Goal: Task Accomplishment & Management: Manage account settings

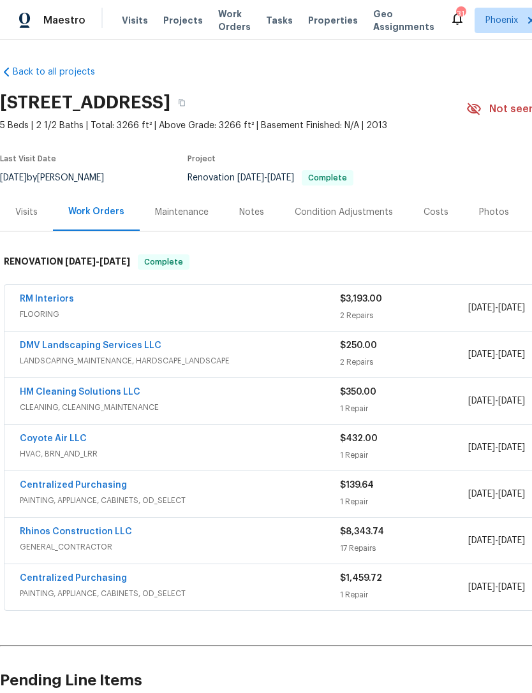
click at [498, 219] on div "Photos" at bounding box center [494, 212] width 30 height 13
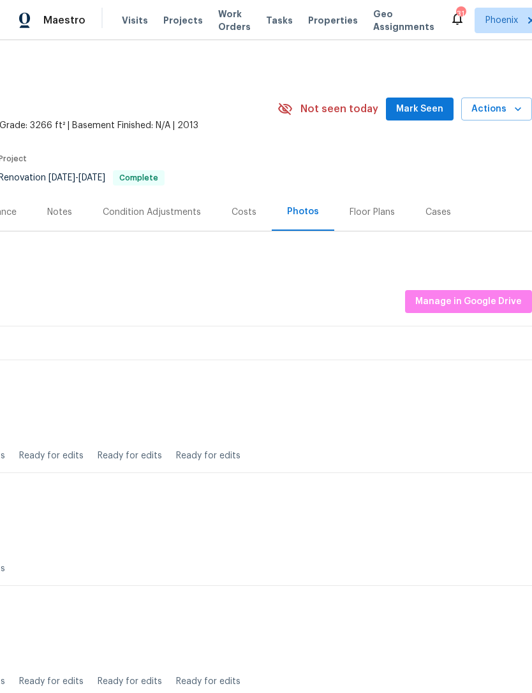
scroll to position [0, 189]
click at [482, 310] on span "Manage in Google Drive" at bounding box center [468, 302] width 107 height 16
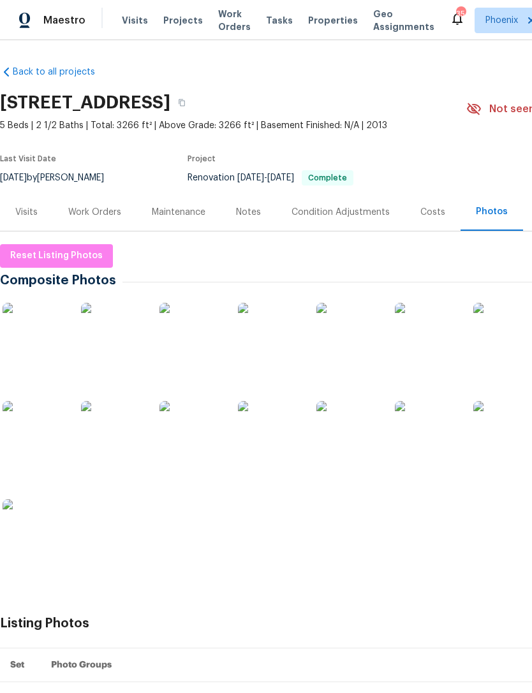
click at [359, 337] on img at bounding box center [348, 335] width 64 height 64
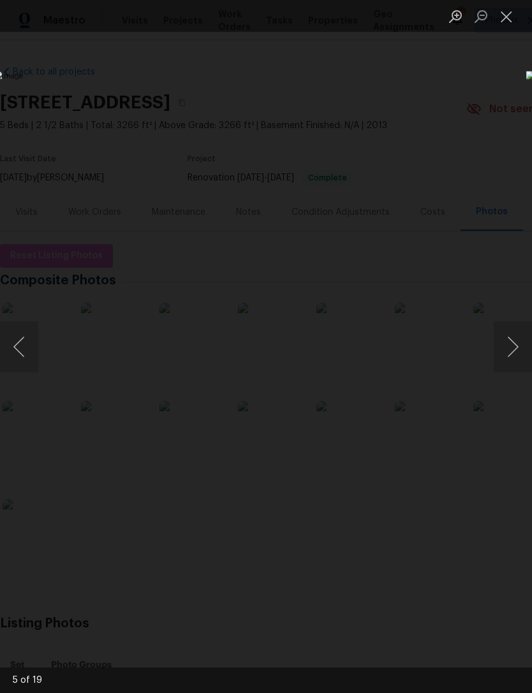
click at [510, 15] on button "Close lightbox" at bounding box center [507, 16] width 26 height 22
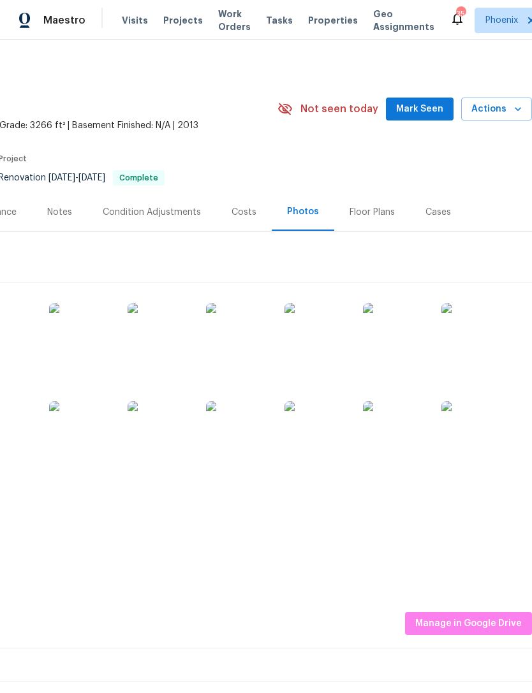
scroll to position [0, 189]
click at [424, 117] on span "Mark Seen" at bounding box center [419, 109] width 47 height 16
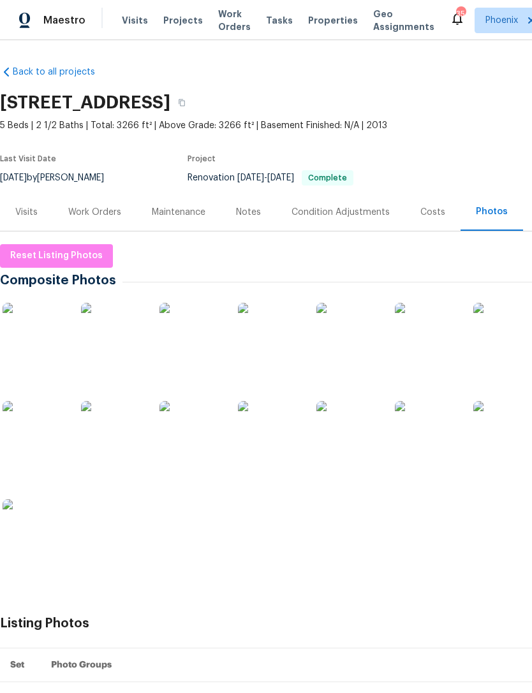
scroll to position [0, 0]
click at [102, 218] on div "Work Orders" at bounding box center [95, 212] width 84 height 38
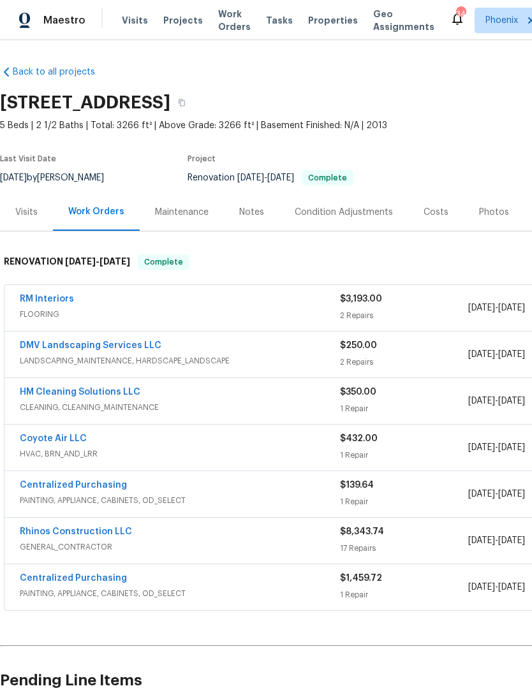
click at [34, 304] on link "RM Interiors" at bounding box center [47, 299] width 54 height 9
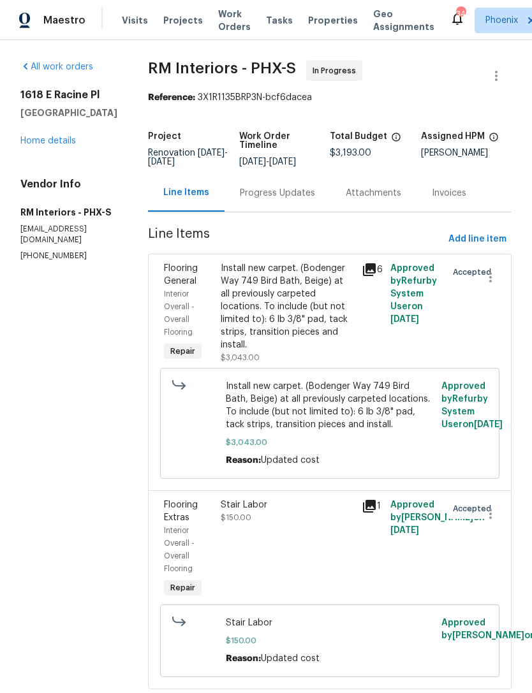
click at [288, 200] on div "Progress Updates" at bounding box center [277, 193] width 75 height 13
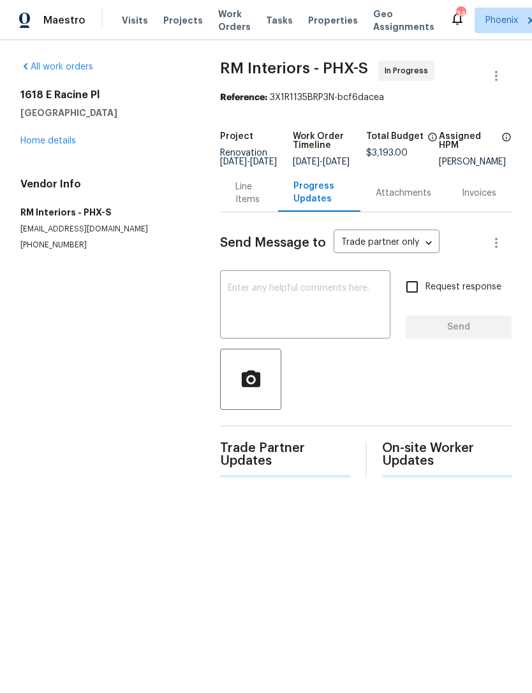
click at [270, 316] on textarea at bounding box center [305, 306] width 155 height 45
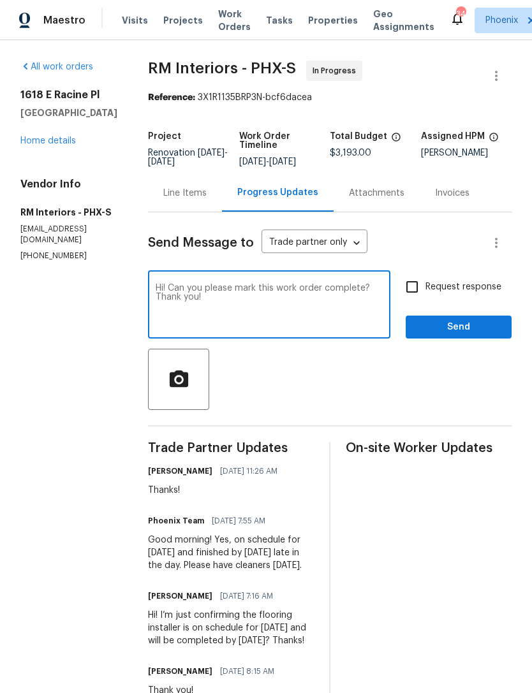
type textarea "Hi! Can you please mark this work order complete? Thank you!"
click at [484, 336] on span "Send" at bounding box center [458, 328] width 85 height 16
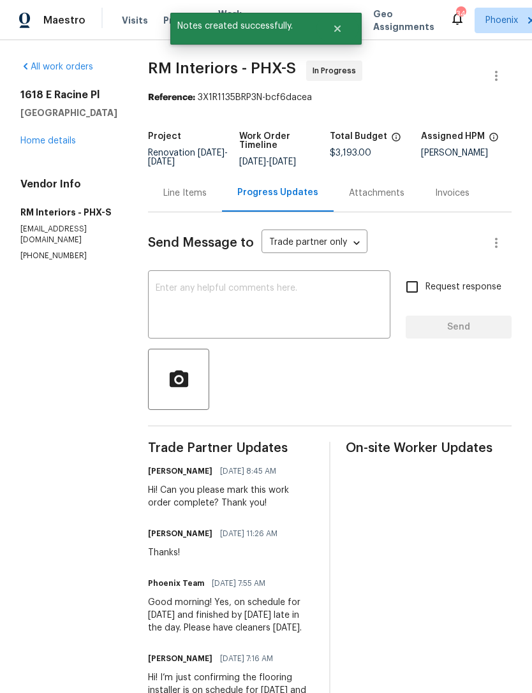
click at [64, 145] on link "Home details" at bounding box center [47, 141] width 55 height 9
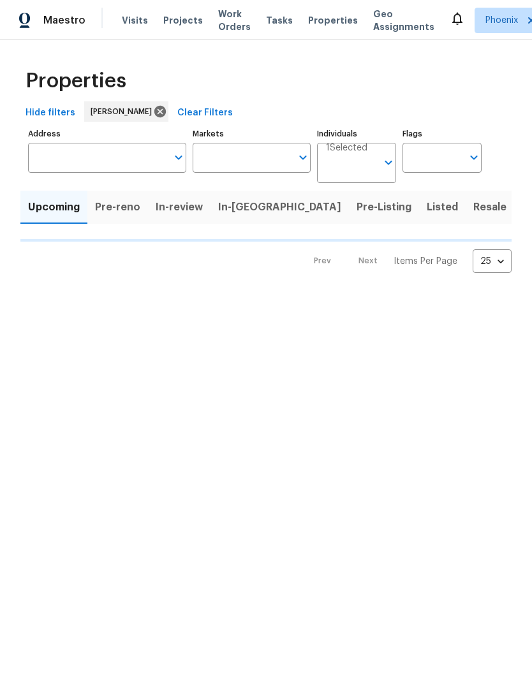
type input "50"
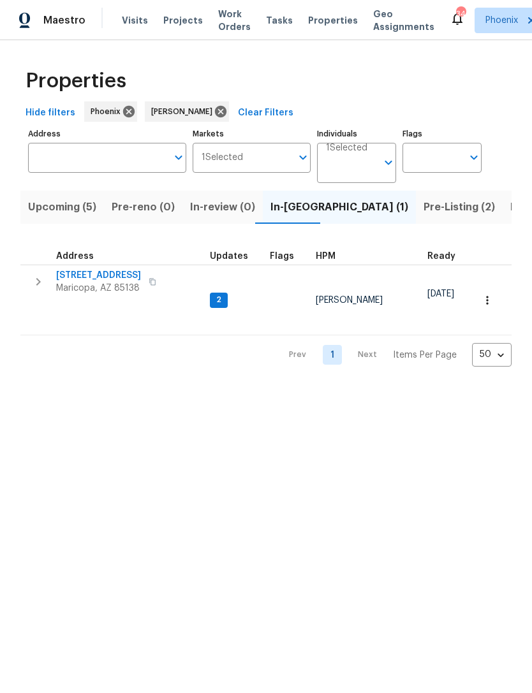
click at [39, 290] on icon "button" at bounding box center [38, 281] width 15 height 15
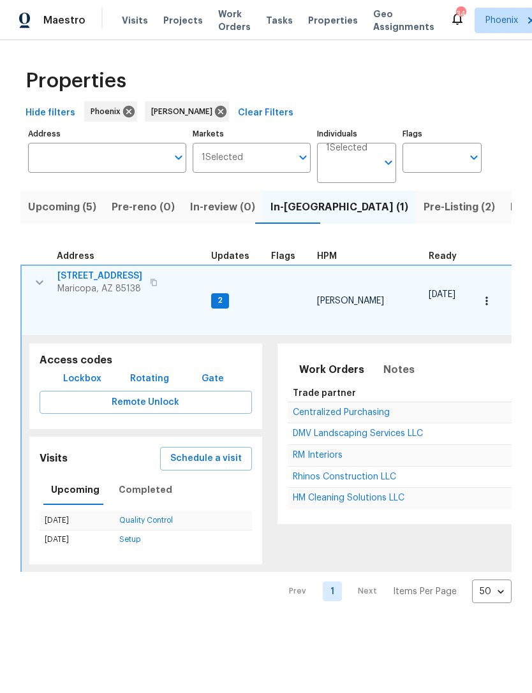
click at [102, 283] on span "44507 W Palo Abeto Dr" at bounding box center [99, 276] width 85 height 13
click at [38, 290] on icon "button" at bounding box center [39, 282] width 15 height 15
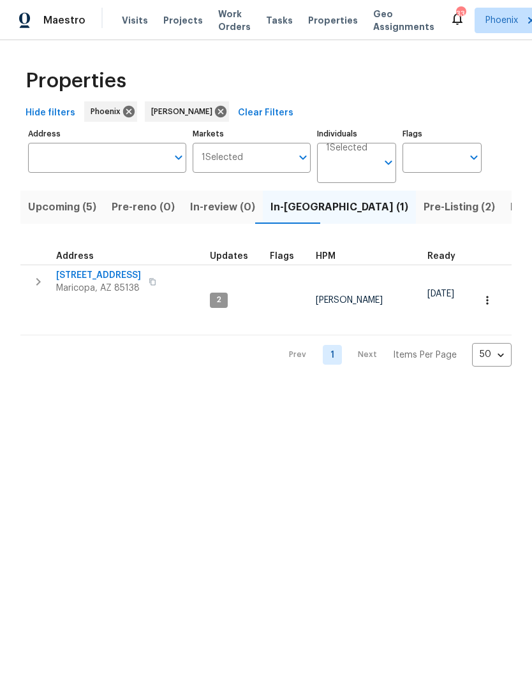
click at [57, 216] on span "Upcoming (5)" at bounding box center [62, 207] width 68 height 18
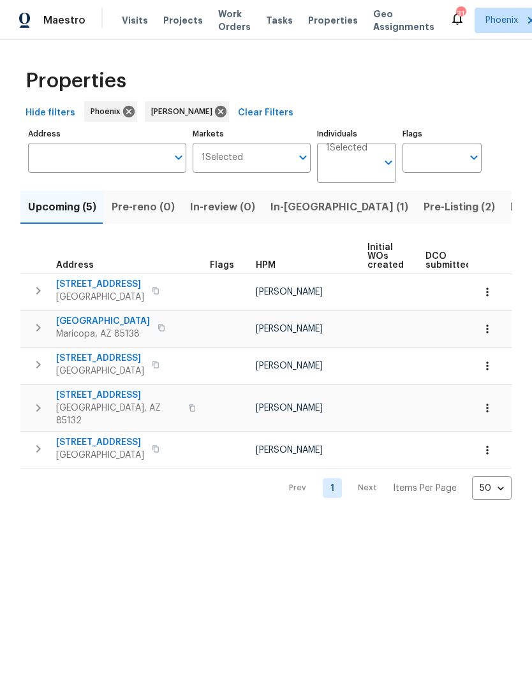
click at [424, 216] on span "Pre-Listing (2)" at bounding box center [459, 207] width 71 height 18
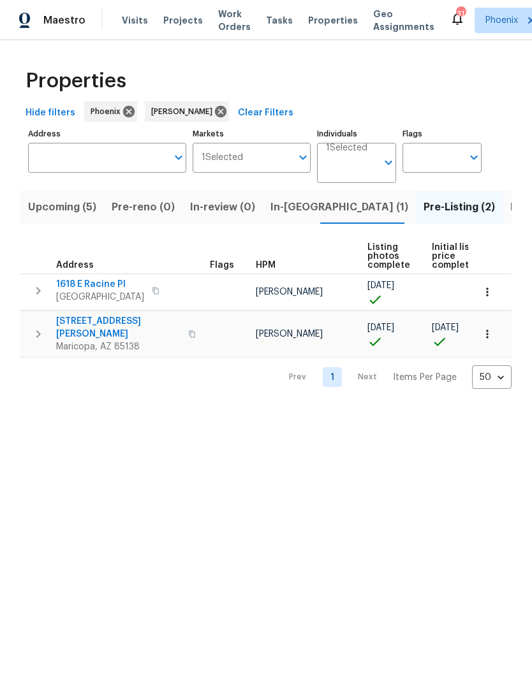
click at [295, 216] on span "In-[GEOGRAPHIC_DATA] (1)" at bounding box center [339, 207] width 138 height 18
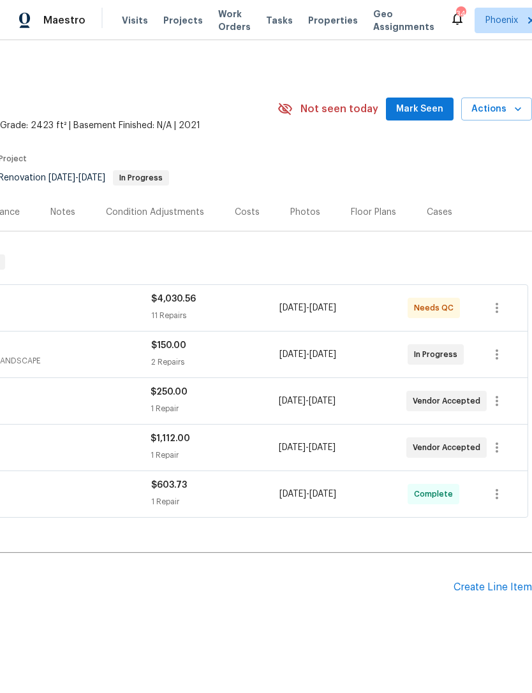
scroll to position [0, 189]
click at [433, 117] on span "Mark Seen" at bounding box center [419, 109] width 47 height 16
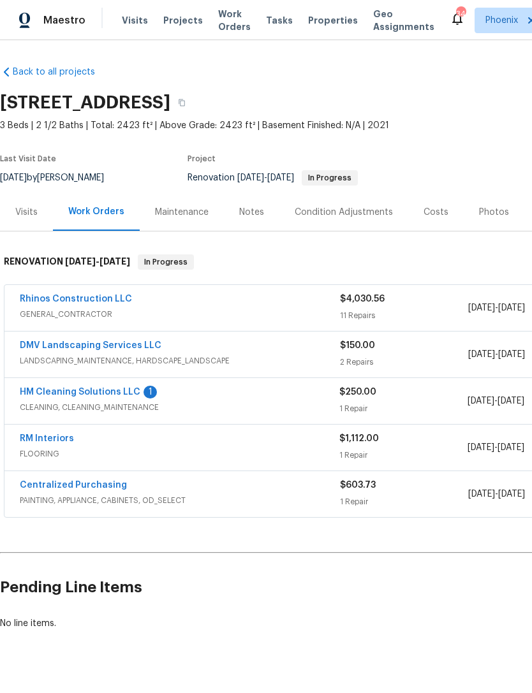
scroll to position [0, 0]
click at [108, 395] on div "HM Cleaning Solutions LLC 1 CLEANING, CLEANING_MAINTENANCE $250.00 1 Repair 8/2…" at bounding box center [360, 401] width 712 height 46
click at [126, 397] on link "HM Cleaning Solutions LLC" at bounding box center [80, 392] width 121 height 9
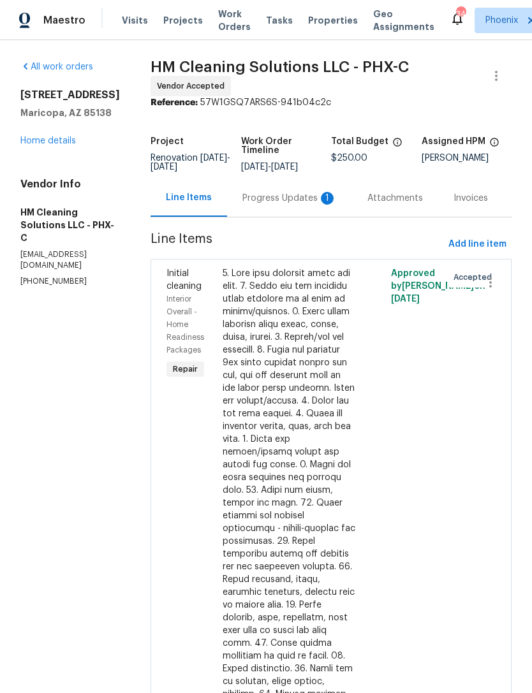
click at [297, 205] on div "Progress Updates 1" at bounding box center [289, 198] width 94 height 13
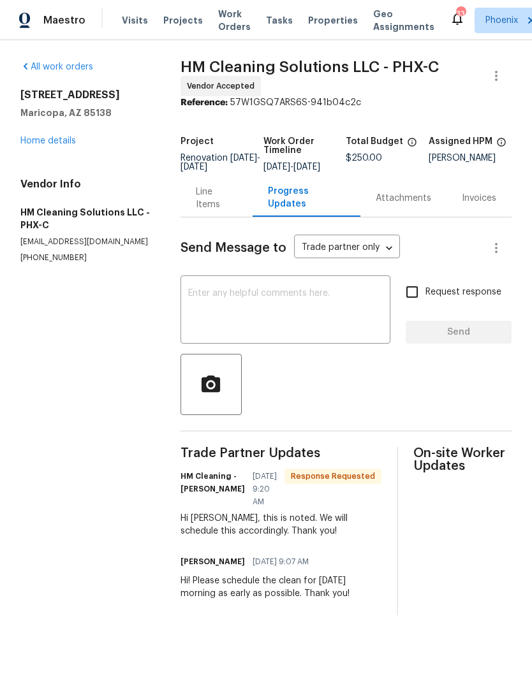
click at [243, 329] on textarea at bounding box center [285, 311] width 195 height 45
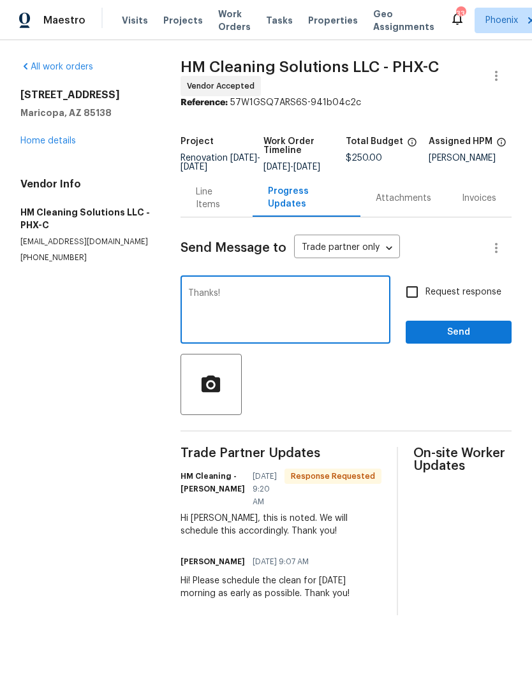
type textarea "Thanks!"
click at [470, 341] on span "Send" at bounding box center [458, 333] width 85 height 16
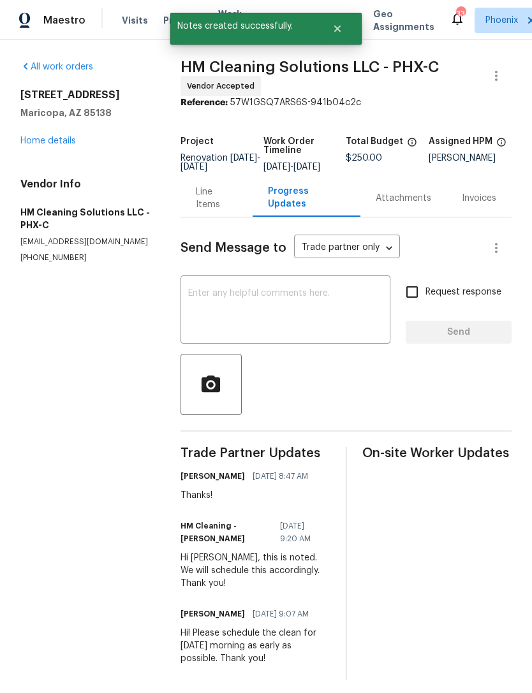
click at [74, 145] on link "Home details" at bounding box center [47, 141] width 55 height 9
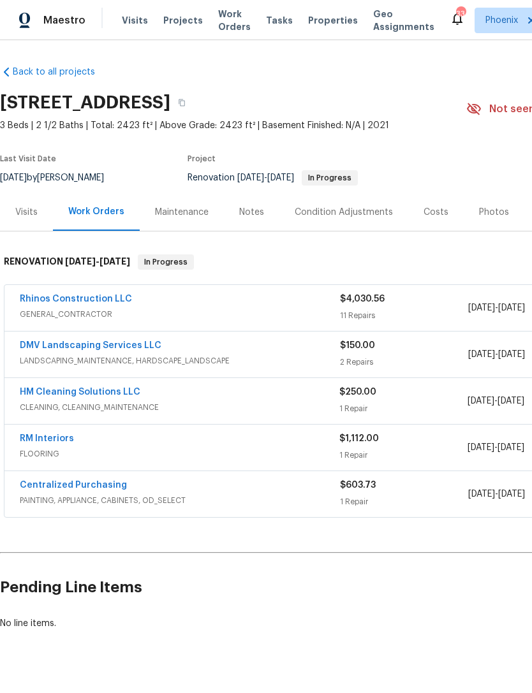
click at [249, 219] on div "Notes" at bounding box center [251, 212] width 25 height 13
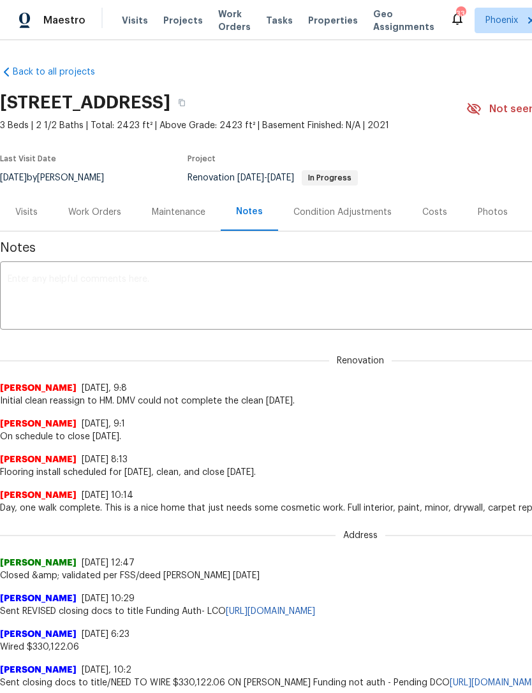
click at [163, 292] on textarea at bounding box center [361, 297] width 706 height 45
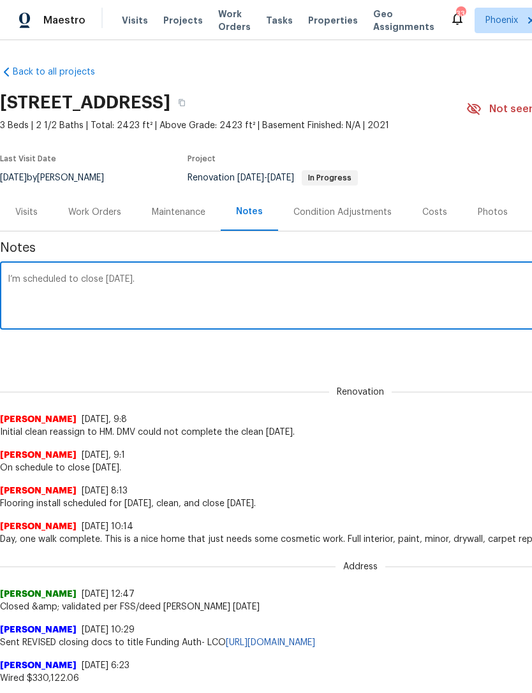
click at [16, 284] on div "I’m scheduled to close tomorrow. x ​" at bounding box center [360, 297] width 721 height 65
click at [27, 290] on textarea "I’m scheduled to close tomorrow." at bounding box center [361, 297] width 706 height 45
click at [68, 285] on div "On scheduled to close tomorrow. x ​" at bounding box center [360, 297] width 721 height 65
click at [70, 292] on textarea "On scheduled to close tomorrow." at bounding box center [361, 297] width 706 height 45
type textarea "On schedule to close tomorrow."
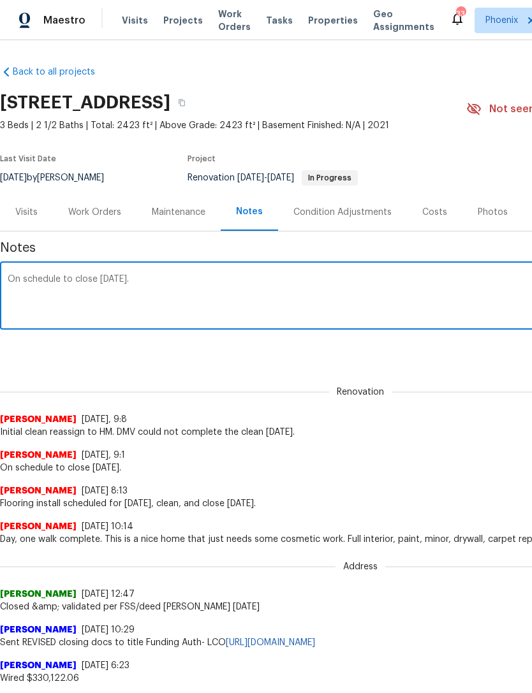
click at [478, 410] on div "Renovation Melissa Muralt-Ochoa 8/27/25, 9:8 Initial clean reassign to HM. DMV …" at bounding box center [360, 405] width 721 height 68
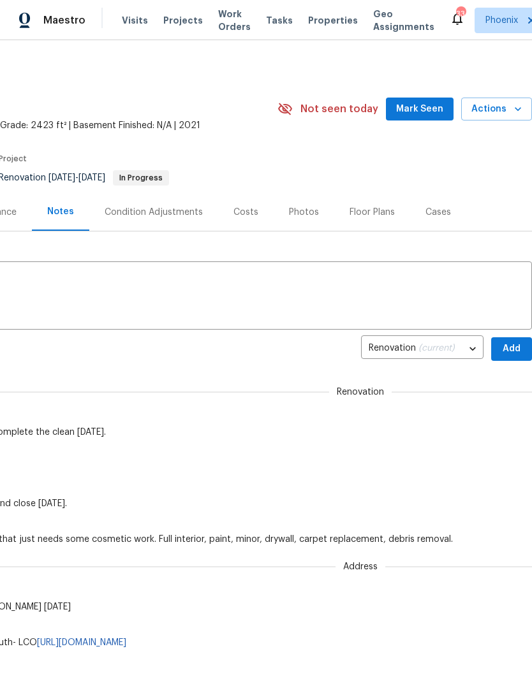
scroll to position [0, 189]
click at [517, 357] on span "Add" at bounding box center [511, 349] width 20 height 16
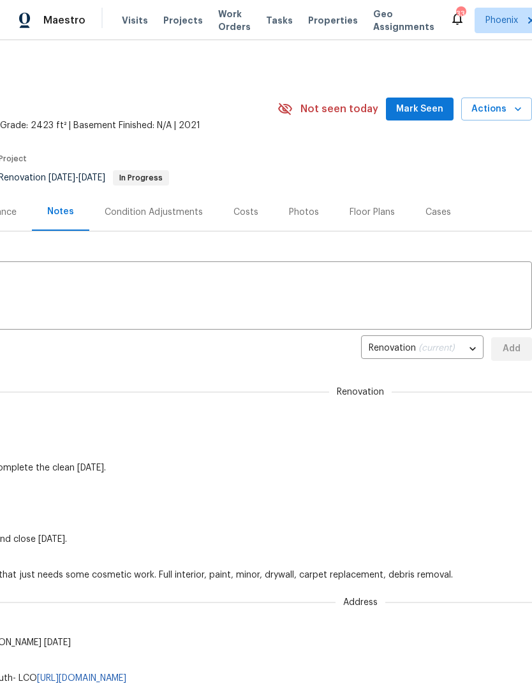
click at [425, 117] on span "Mark Seen" at bounding box center [419, 109] width 47 height 16
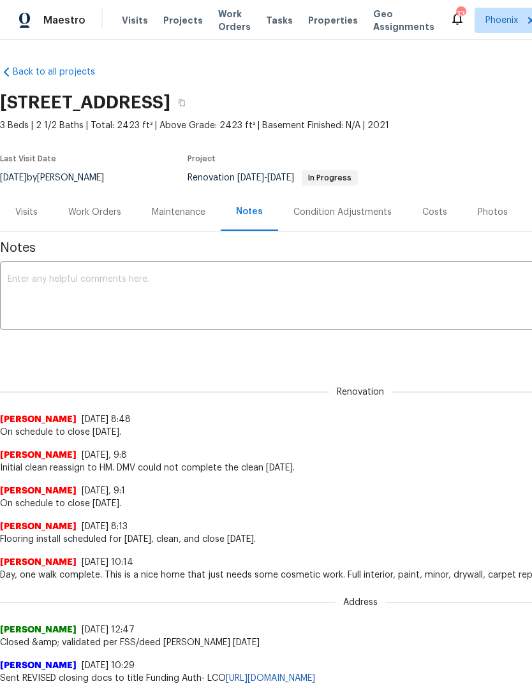
scroll to position [0, 0]
click at [94, 219] on div "Work Orders" at bounding box center [94, 212] width 53 height 13
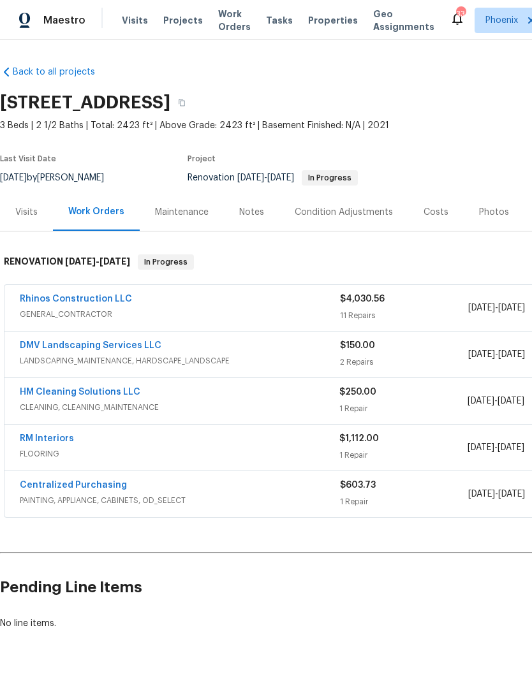
click at [47, 443] on link "RM Interiors" at bounding box center [47, 438] width 54 height 9
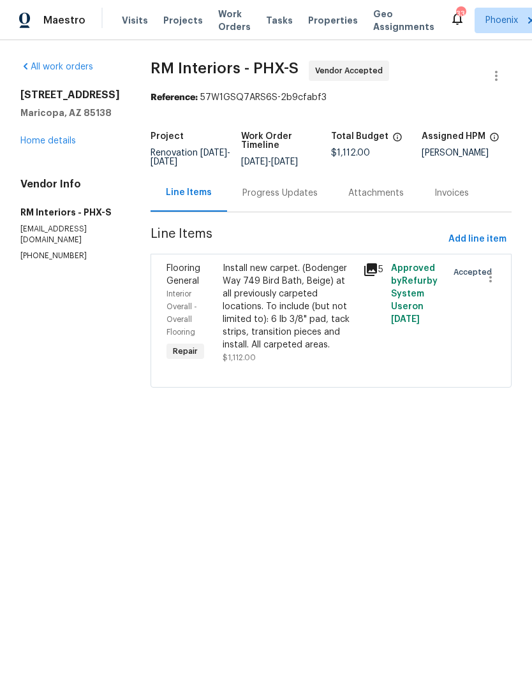
click at [284, 200] on div "Progress Updates" at bounding box center [279, 193] width 75 height 13
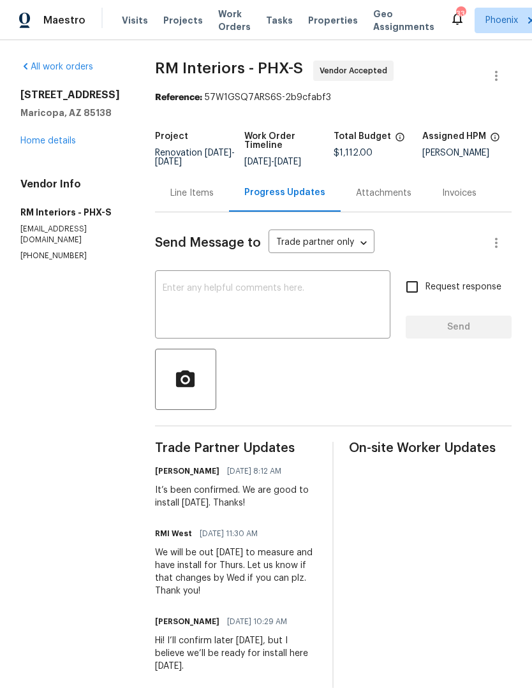
click at [52, 145] on link "Home details" at bounding box center [47, 141] width 55 height 9
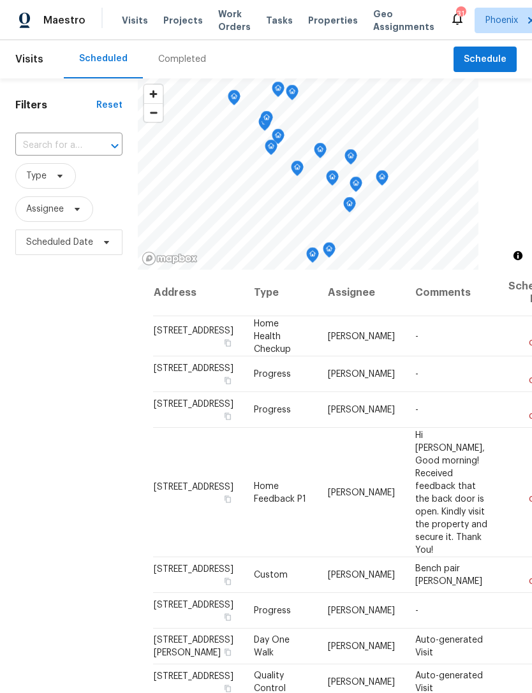
click at [228, 30] on span "Work Orders" at bounding box center [234, 21] width 33 height 26
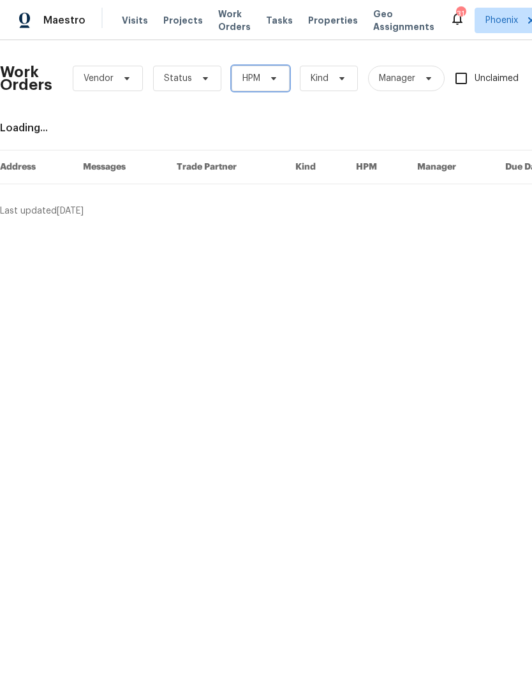
click at [271, 80] on icon at bounding box center [273, 78] width 5 height 3
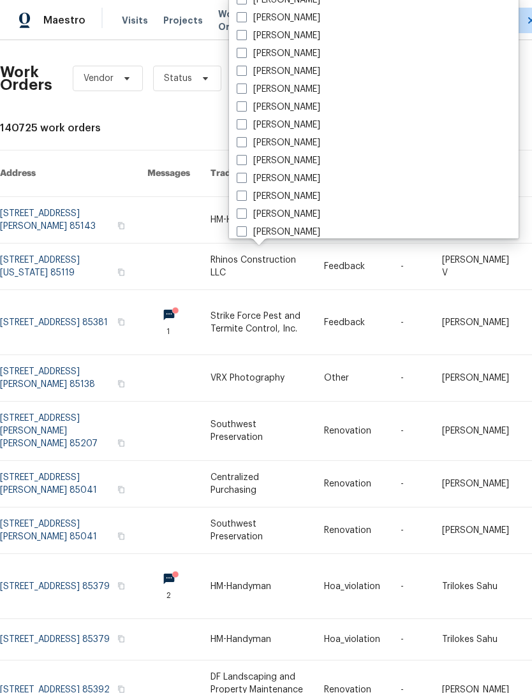
scroll to position [618, 0]
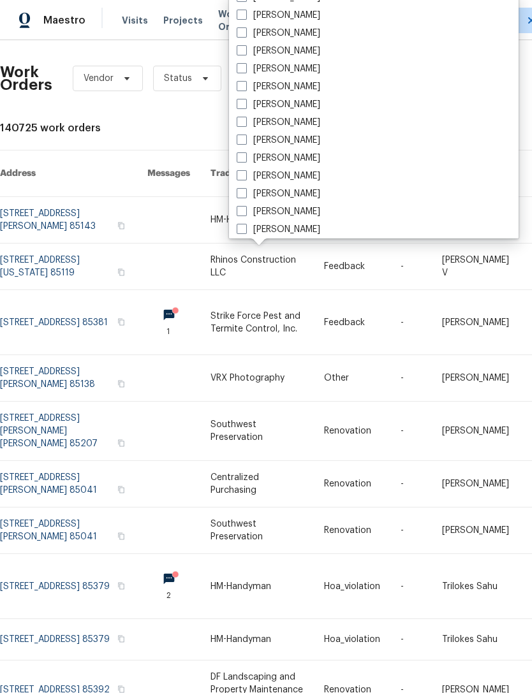
click at [320, 121] on label "[PERSON_NAME]" at bounding box center [279, 122] width 84 height 13
click at [245, 121] on input "[PERSON_NAME]" at bounding box center [241, 120] width 8 height 8
checkbox input "true"
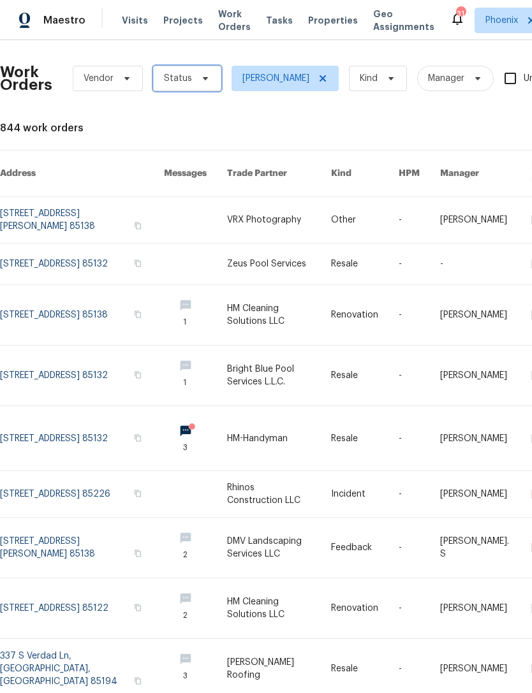
click at [191, 85] on span "Status" at bounding box center [187, 79] width 68 height 26
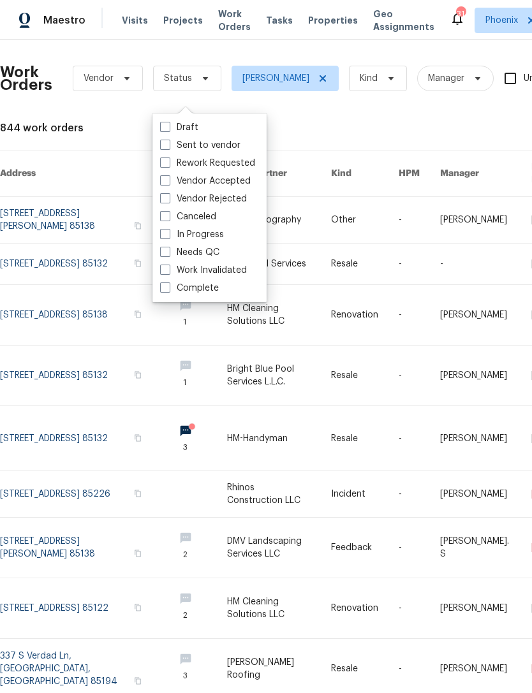
click at [211, 252] on label "Needs QC" at bounding box center [189, 252] width 59 height 13
click at [168, 252] on input "Needs QC" at bounding box center [164, 250] width 8 height 8
checkbox input "true"
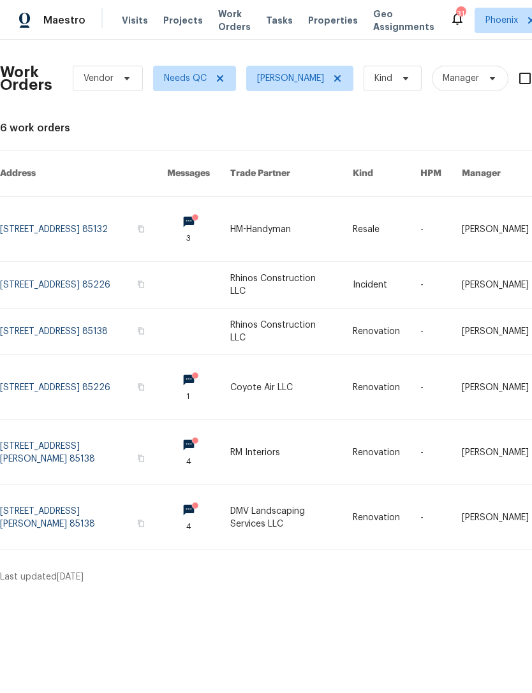
click at [73, 282] on link at bounding box center [83, 285] width 167 height 46
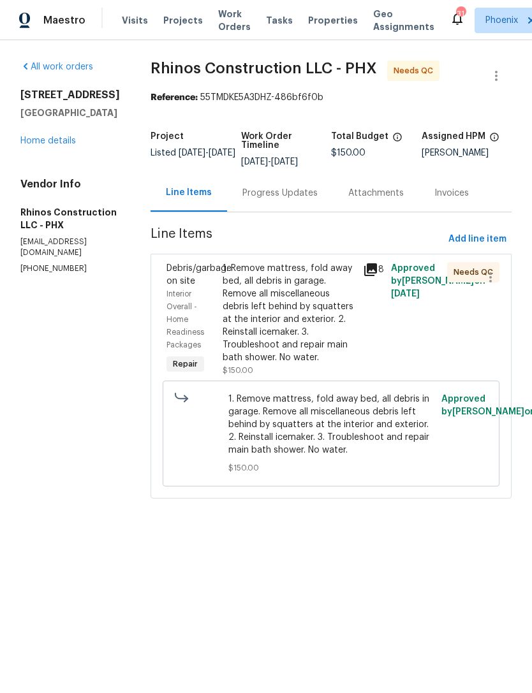
click at [200, 318] on div "Interior Overall - Home Readiness Packages" at bounding box center [190, 320] width 48 height 64
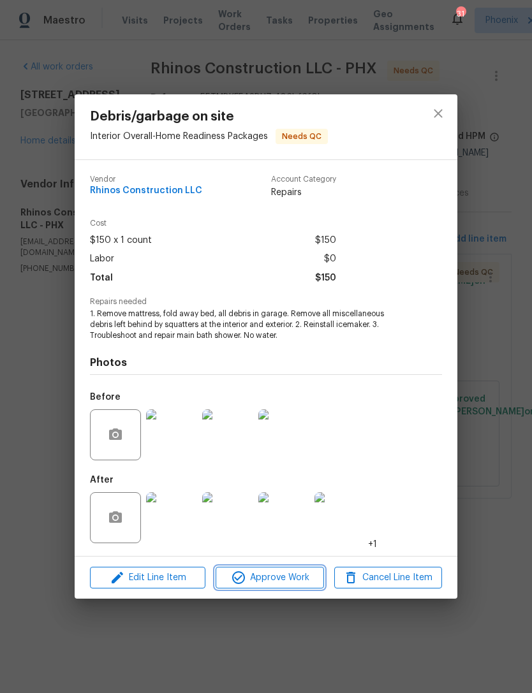
click at [272, 572] on span "Approve Work" at bounding box center [269, 578] width 100 height 16
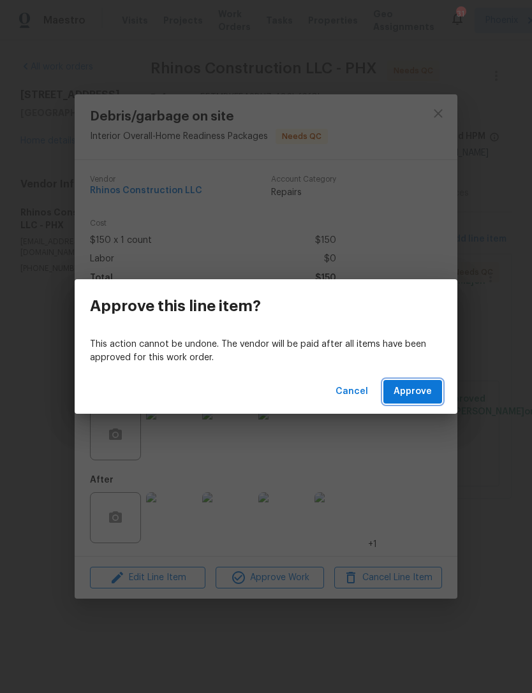
click at [420, 392] on span "Approve" at bounding box center [413, 392] width 38 height 16
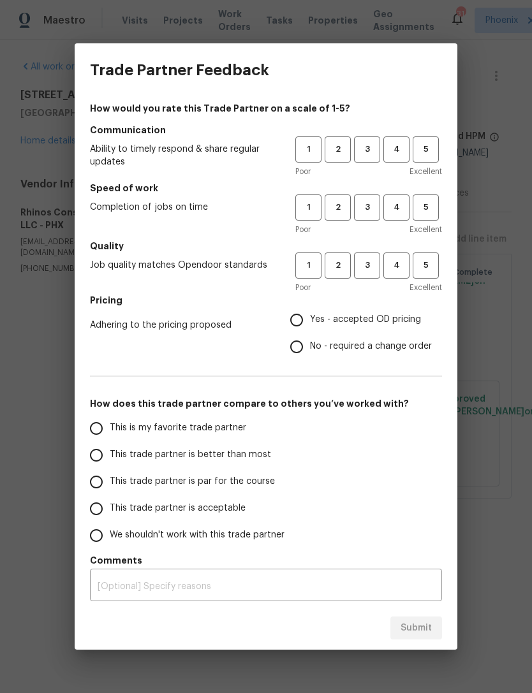
click at [487, 138] on div "Trade Partner Feedback How would you rate this Trade Partner on a scale of 1-5?…" at bounding box center [266, 346] width 532 height 693
click at [497, 141] on div "Trade Partner Feedback How would you rate this Trade Partner on a scale of 1-5?…" at bounding box center [266, 346] width 532 height 693
click at [490, 413] on div "Trade Partner Feedback How would you rate this Trade Partner on a scale of 1-5?…" at bounding box center [266, 346] width 532 height 693
click at [494, 363] on div "Trade Partner Feedback How would you rate this Trade Partner on a scale of 1-5?…" at bounding box center [266, 346] width 532 height 693
click at [55, 354] on div "Trade Partner Feedback How would you rate this Trade Partner on a scale of 1-5?…" at bounding box center [266, 346] width 532 height 693
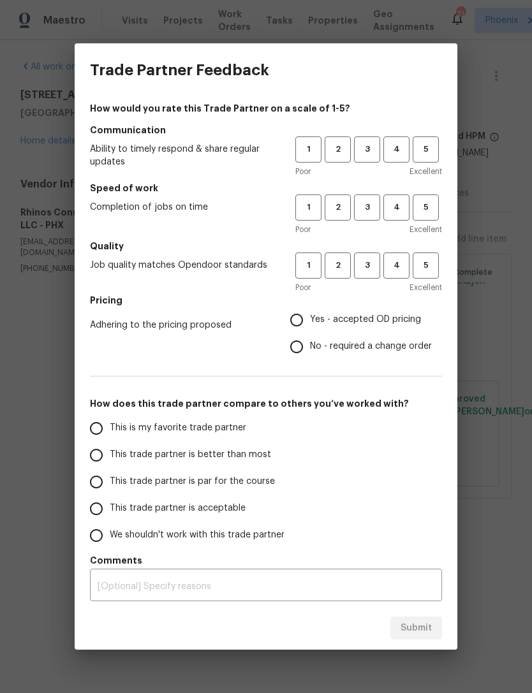
click at [61, 352] on div "Trade Partner Feedback How would you rate this Trade Partner on a scale of 1-5?…" at bounding box center [266, 346] width 532 height 693
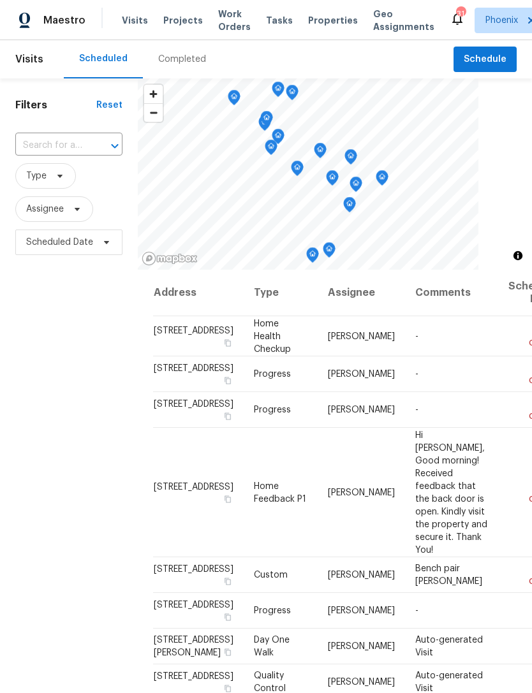
click at [229, 27] on span "Work Orders" at bounding box center [234, 21] width 33 height 26
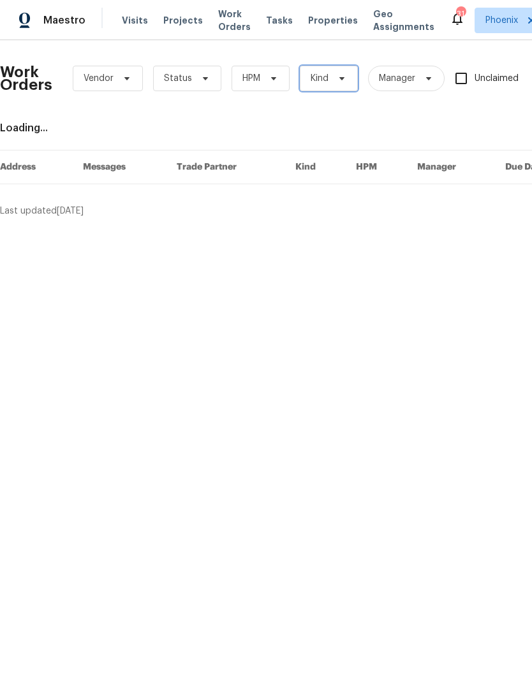
click at [330, 91] on span "Kind" at bounding box center [329, 79] width 58 height 26
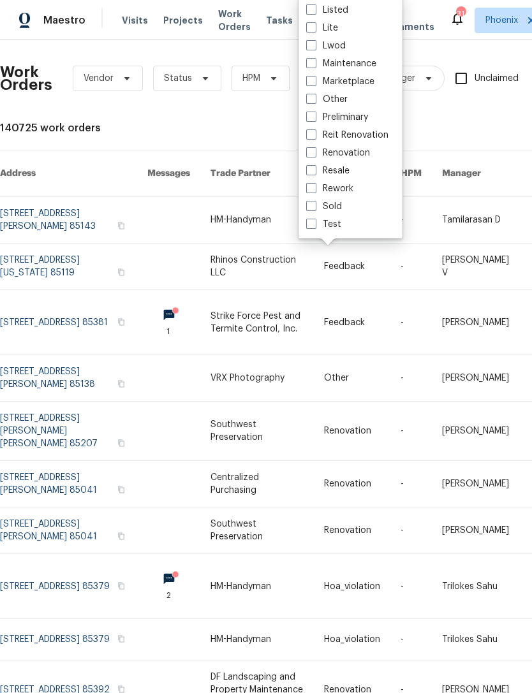
scroll to position [105, 0]
click at [256, 156] on div "Work Orders Vendor Status HPM Kind Manager Unclaimed ​ View Reno Index 140725 w…" at bounding box center [360, 401] width 721 height 703
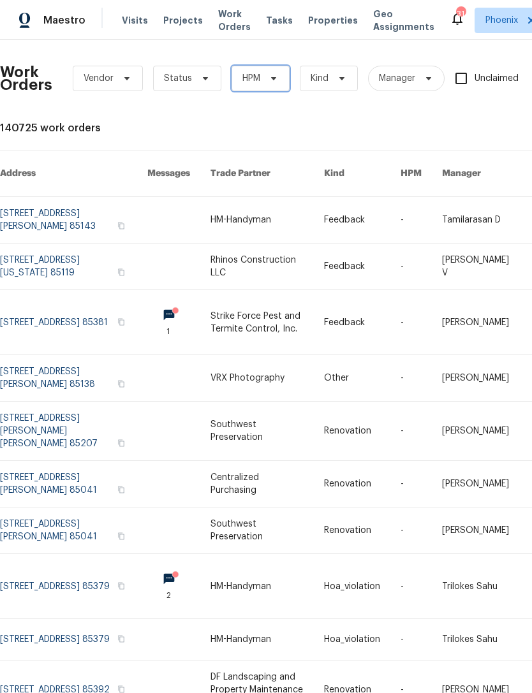
click at [270, 84] on icon at bounding box center [274, 78] width 10 height 10
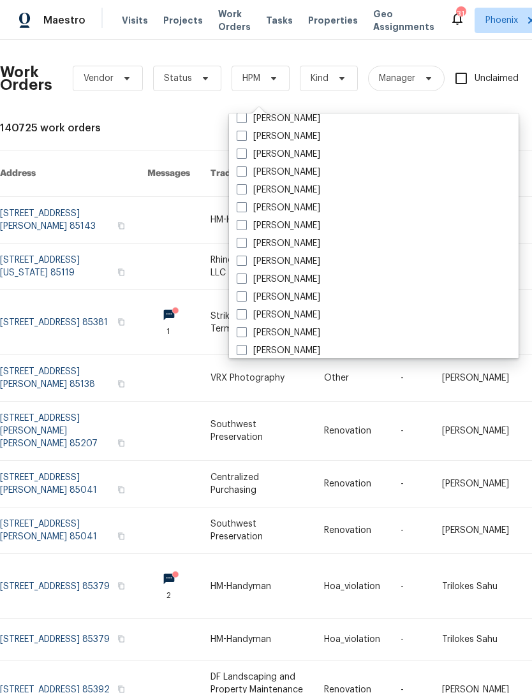
scroll to position [615, 0]
click at [320, 244] on label "[PERSON_NAME]" at bounding box center [279, 245] width 84 height 13
click at [245, 244] on input "[PERSON_NAME]" at bounding box center [241, 243] width 8 height 8
checkbox input "true"
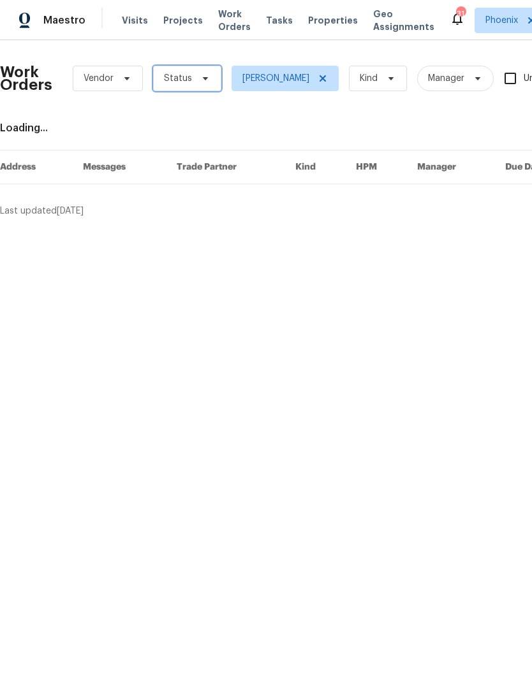
click at [196, 84] on span at bounding box center [203, 78] width 14 height 10
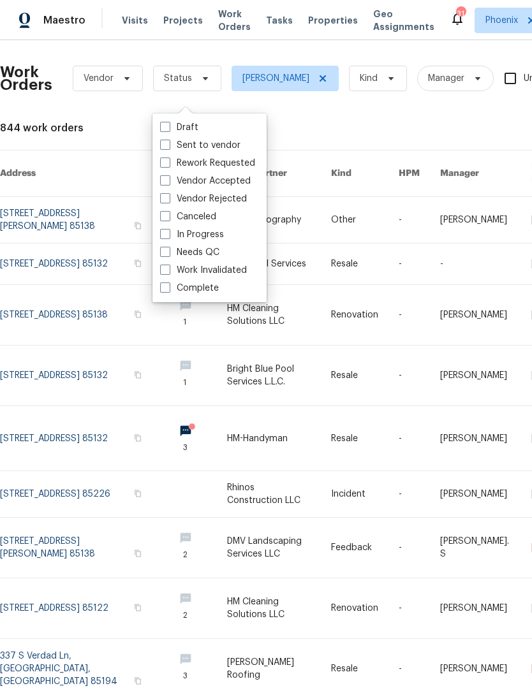
click at [203, 249] on label "Needs QC" at bounding box center [189, 252] width 59 height 13
click at [168, 249] on input "Needs QC" at bounding box center [164, 250] width 8 height 8
checkbox input "true"
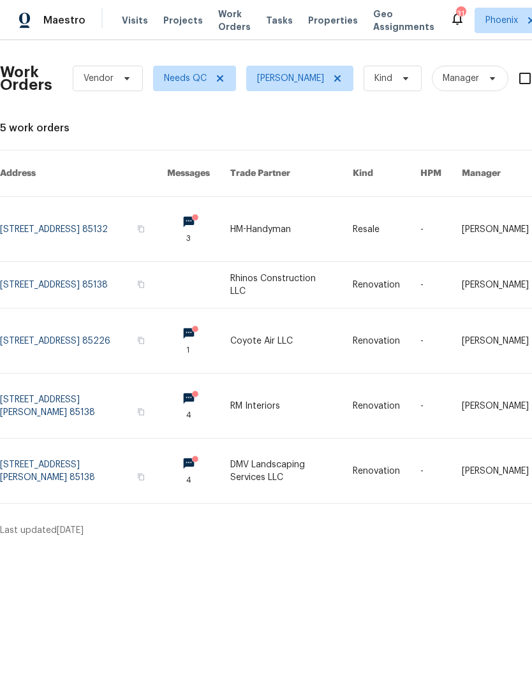
click at [73, 336] on link at bounding box center [83, 341] width 167 height 64
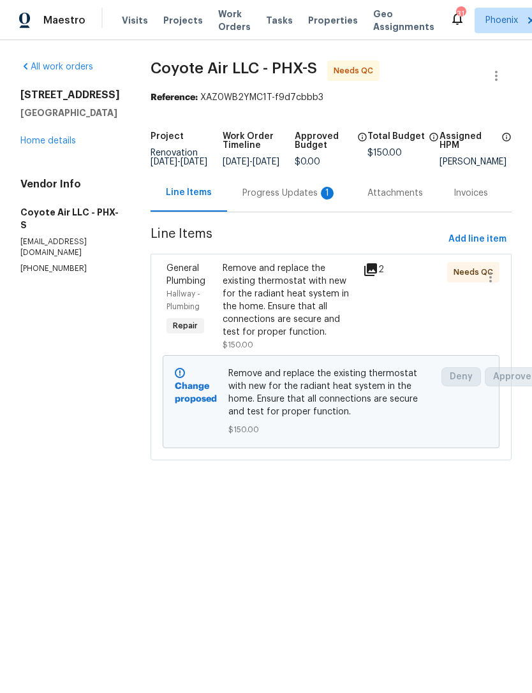
click at [266, 200] on div "Progress Updates 1" at bounding box center [289, 193] width 94 height 13
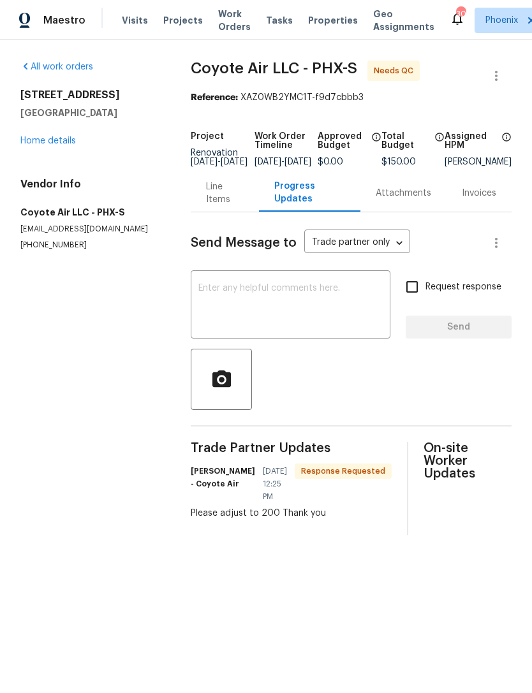
click at [217, 206] on div "Line Items" at bounding box center [225, 194] width 38 height 26
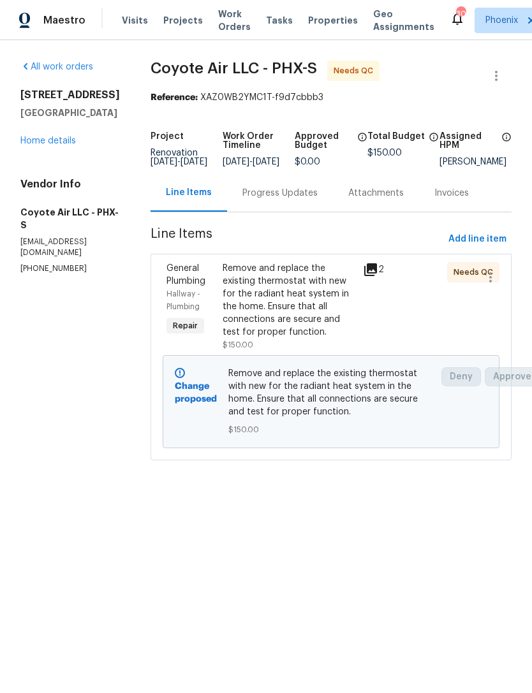
click at [283, 212] on div "Progress Updates" at bounding box center [280, 193] width 106 height 38
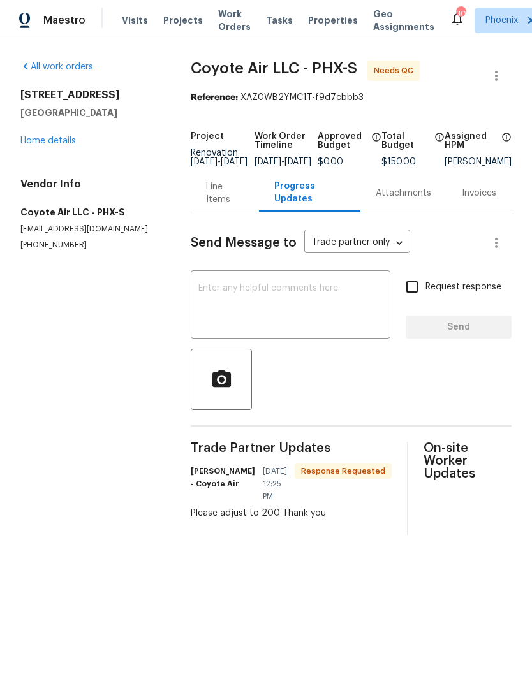
click at [214, 206] on div "Line Items" at bounding box center [225, 194] width 38 height 26
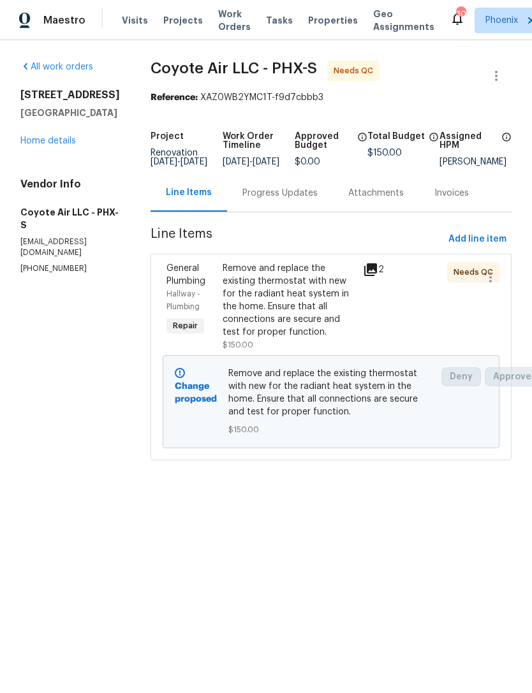
click at [309, 312] on div "Remove and replace the existing thermostat with new for the radiant heat system…" at bounding box center [289, 300] width 133 height 77
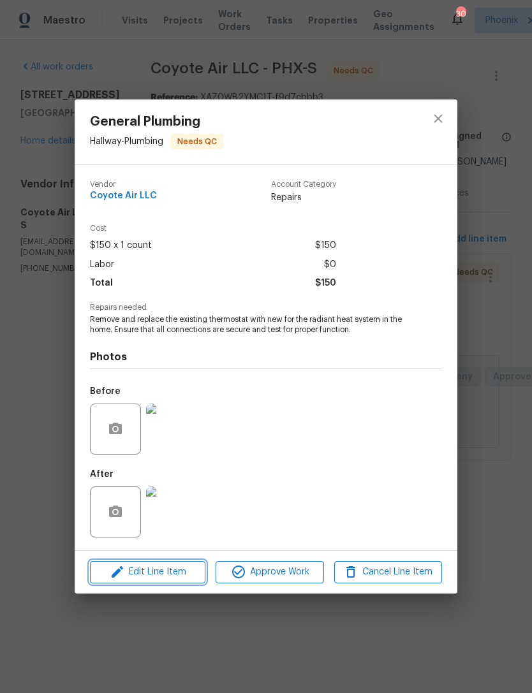
click at [172, 568] on span "Edit Line Item" at bounding box center [148, 573] width 108 height 16
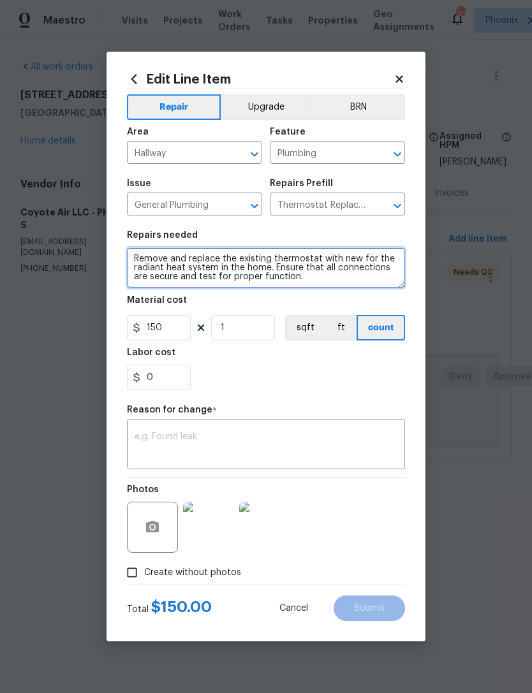
click at [339, 286] on textarea "Remove and replace the existing thermostat with new for the radiant heat system…" at bounding box center [266, 268] width 278 height 41
type textarea "Remove and replace the existing thermostat with new for the radiant heat system…"
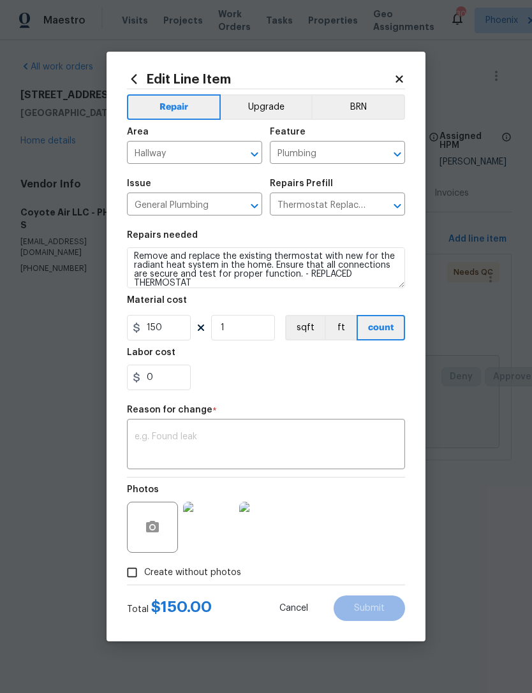
click at [276, 438] on textarea at bounding box center [266, 446] width 263 height 27
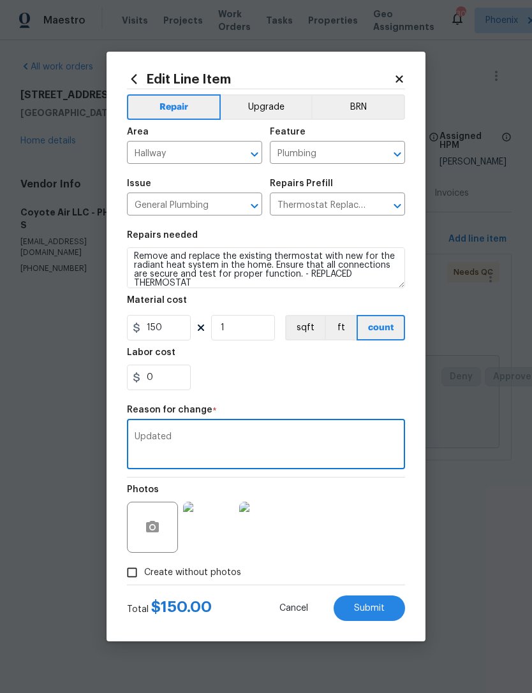
type textarea "Updated"
click at [172, 320] on input "150" at bounding box center [159, 328] width 64 height 26
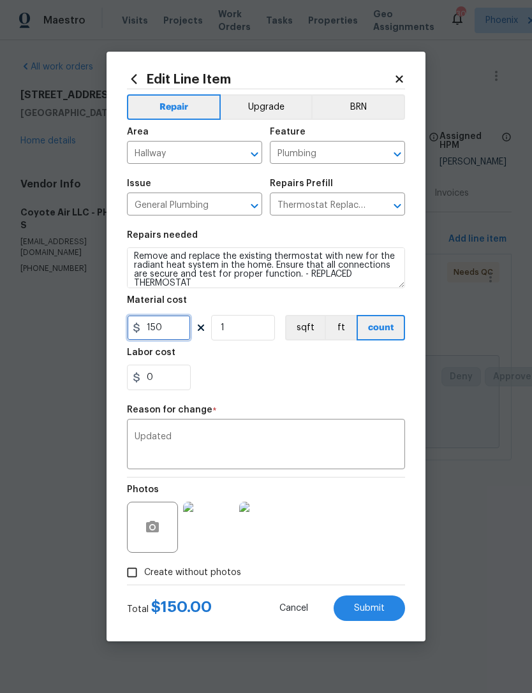
click at [173, 325] on input "150" at bounding box center [159, 328] width 64 height 26
type input "200"
click at [291, 443] on textarea "Updated" at bounding box center [266, 446] width 263 height 27
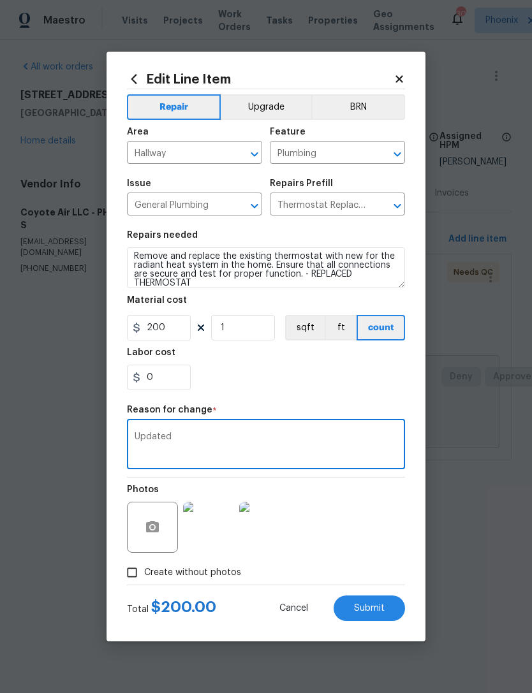
click at [340, 385] on div "0" at bounding box center [266, 378] width 278 height 26
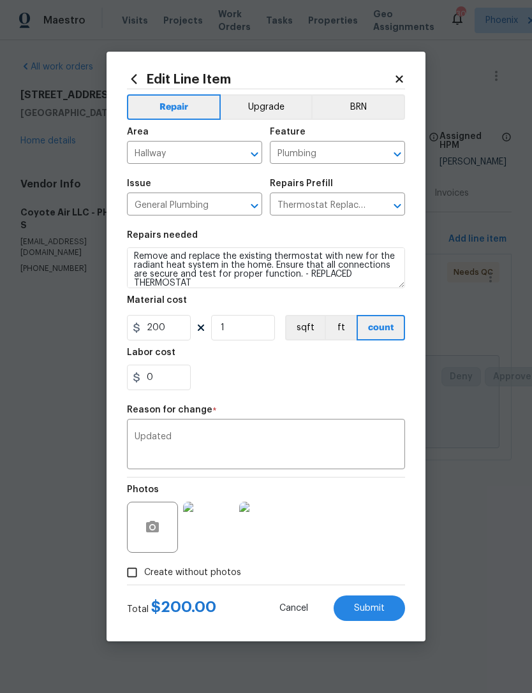
click at [379, 609] on span "Submit" at bounding box center [369, 609] width 31 height 10
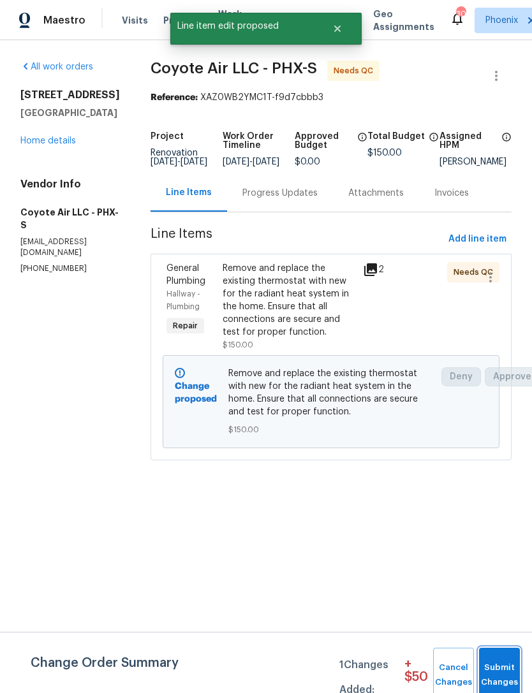
click at [485, 669] on span "Submit Changes" at bounding box center [499, 675] width 28 height 29
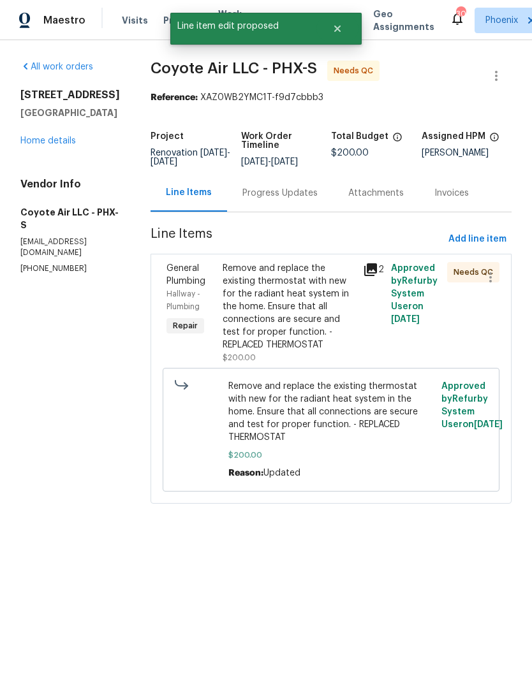
click at [207, 309] on div "General Plumbing Hallway - Plumbing Repair" at bounding box center [191, 313] width 56 height 110
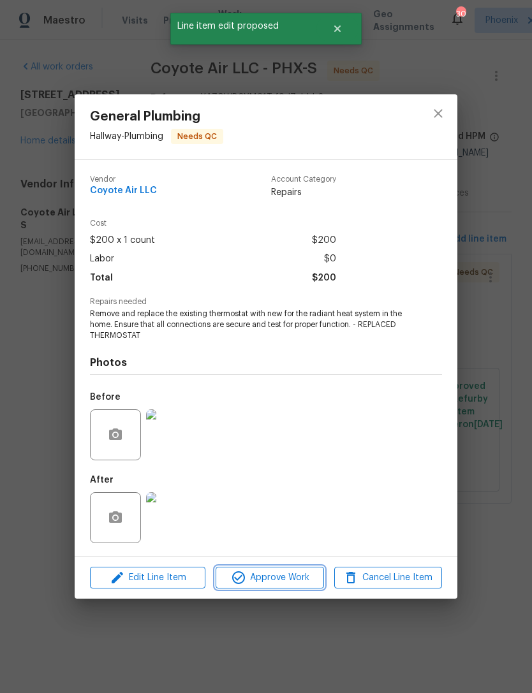
click at [270, 586] on span "Approve Work" at bounding box center [269, 578] width 100 height 16
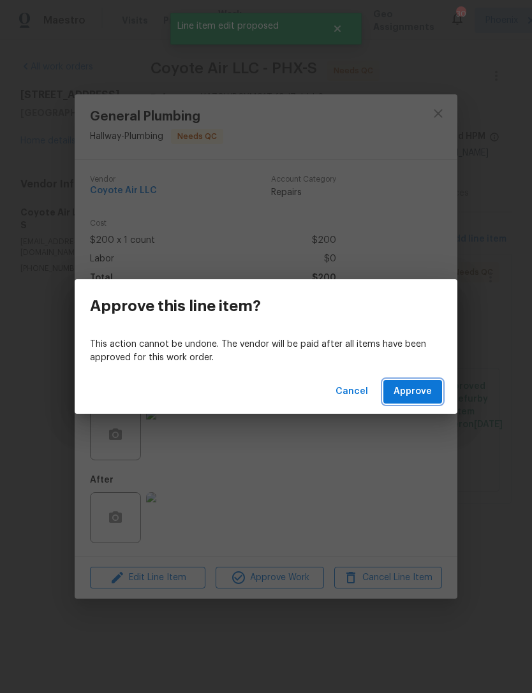
click at [419, 391] on span "Approve" at bounding box center [413, 392] width 38 height 16
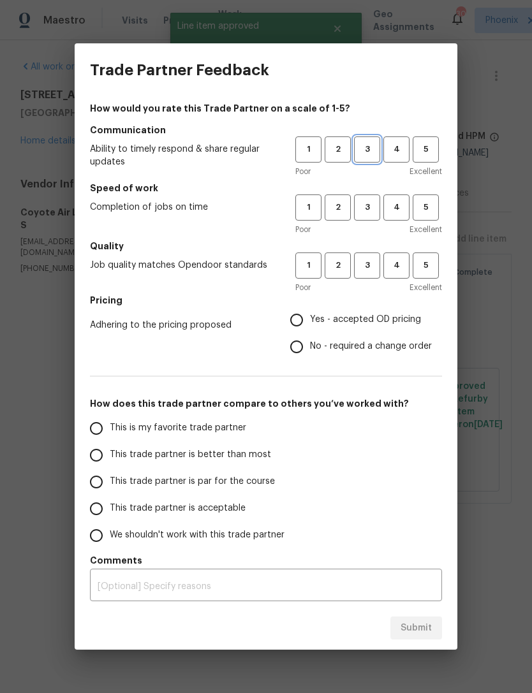
click at [364, 145] on span "3" at bounding box center [367, 149] width 24 height 15
click at [370, 202] on span "3" at bounding box center [367, 207] width 24 height 15
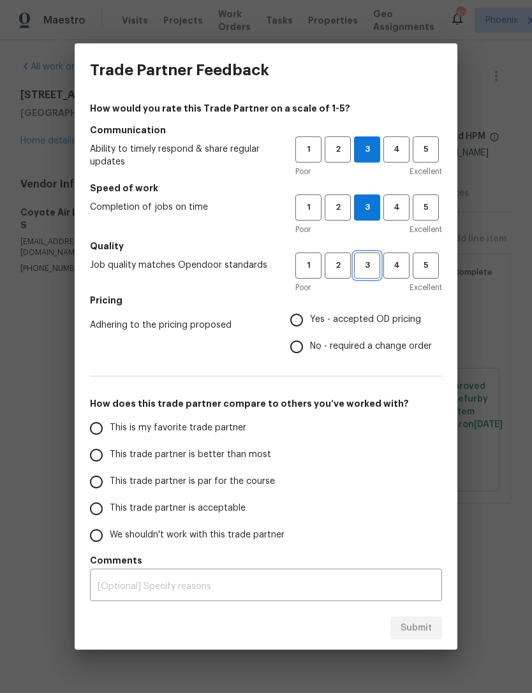
click at [373, 265] on span "3" at bounding box center [367, 265] width 24 height 15
click at [296, 316] on input "Yes - accepted OD pricing" at bounding box center [296, 320] width 27 height 27
radio input "true"
click at [294, 344] on input "No - required a change order" at bounding box center [296, 347] width 27 height 27
radio input "true"
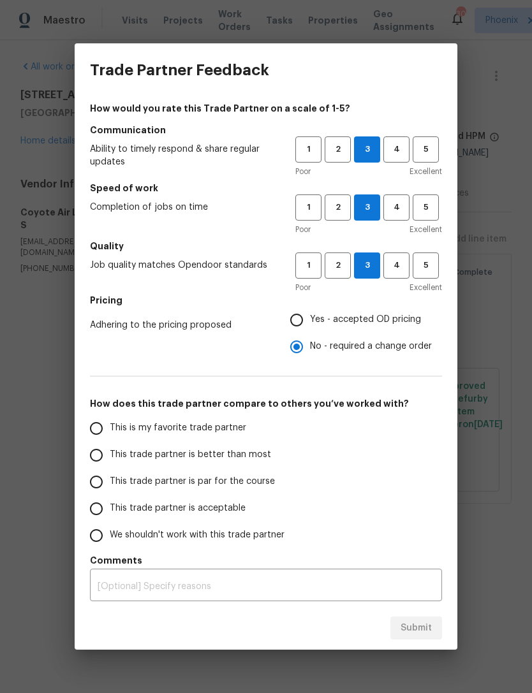
click at [94, 424] on input "This is my favorite trade partner" at bounding box center [96, 428] width 27 height 27
radio input "false"
click at [94, 458] on input "This trade partner is better than most" at bounding box center [96, 455] width 27 height 27
click at [424, 617] on button "Submit" at bounding box center [416, 629] width 52 height 24
radio input "true"
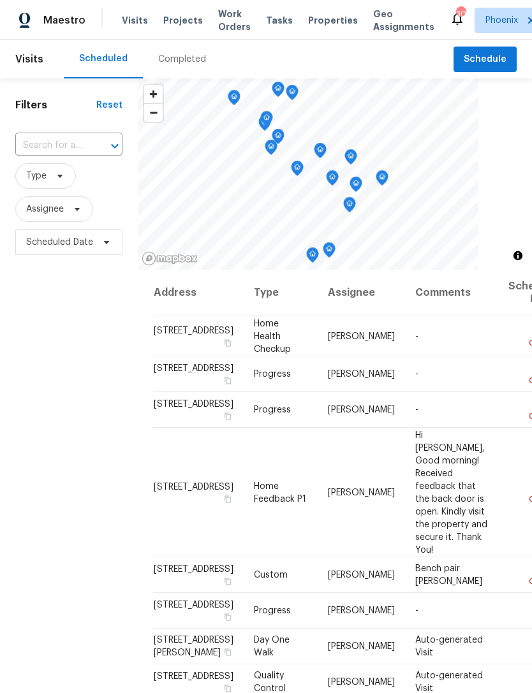
click at [218, 28] on span "Work Orders" at bounding box center [234, 21] width 33 height 26
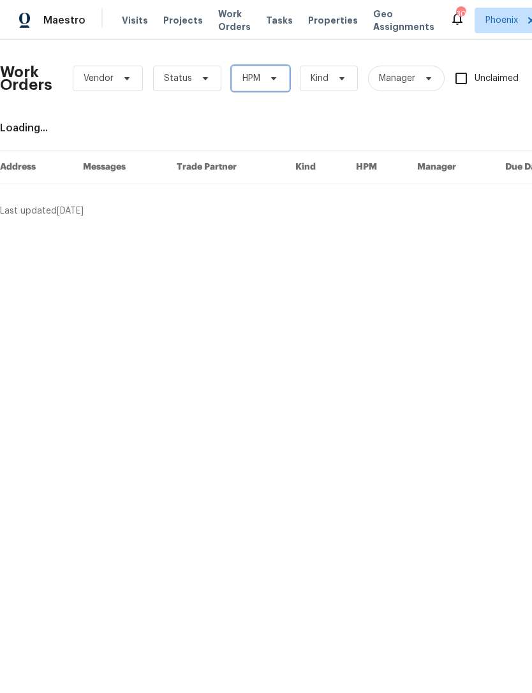
click at [261, 87] on span "HPM" at bounding box center [261, 79] width 58 height 26
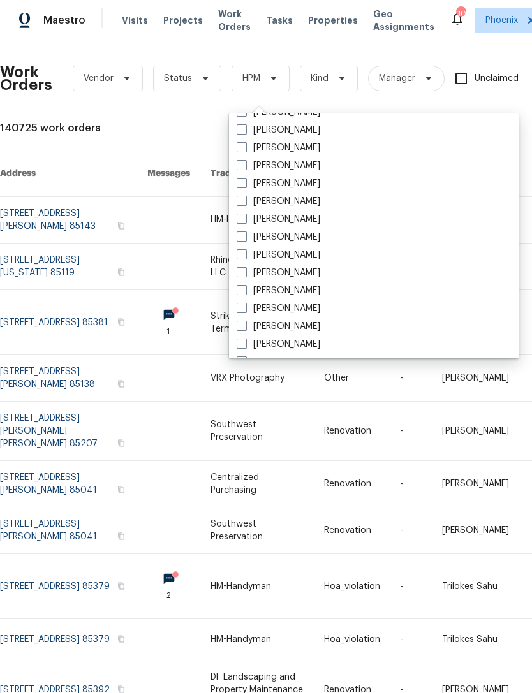
scroll to position [655, 0]
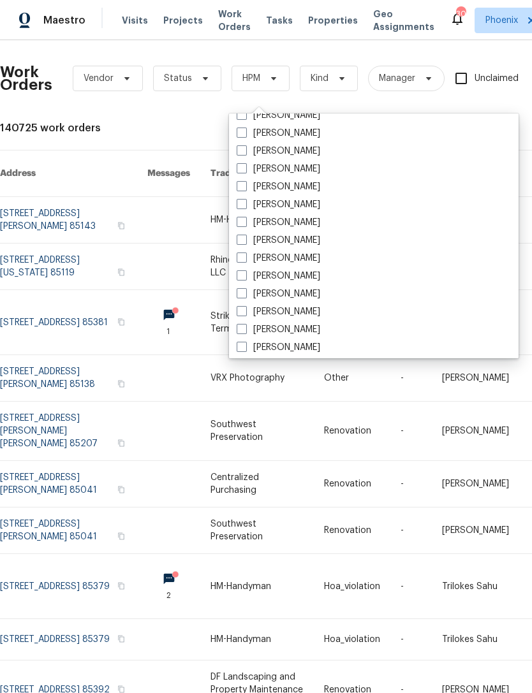
click at [320, 205] on label "[PERSON_NAME]" at bounding box center [279, 204] width 84 height 13
click at [245, 205] on input "[PERSON_NAME]" at bounding box center [241, 202] width 8 height 8
checkbox input "true"
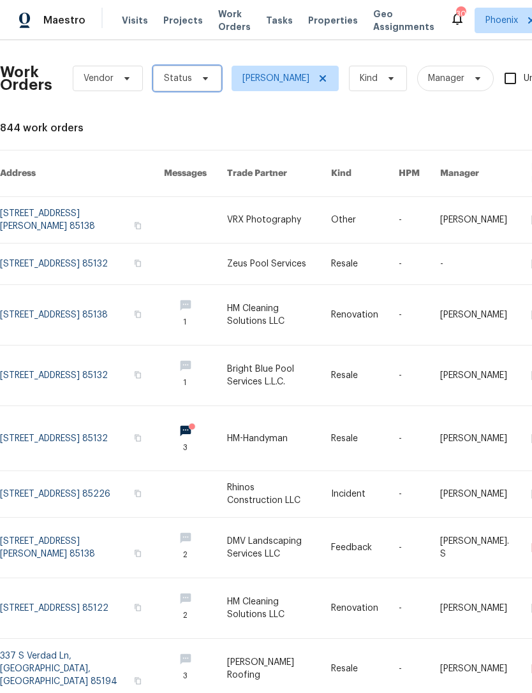
click at [192, 88] on span "Status" at bounding box center [187, 79] width 68 height 26
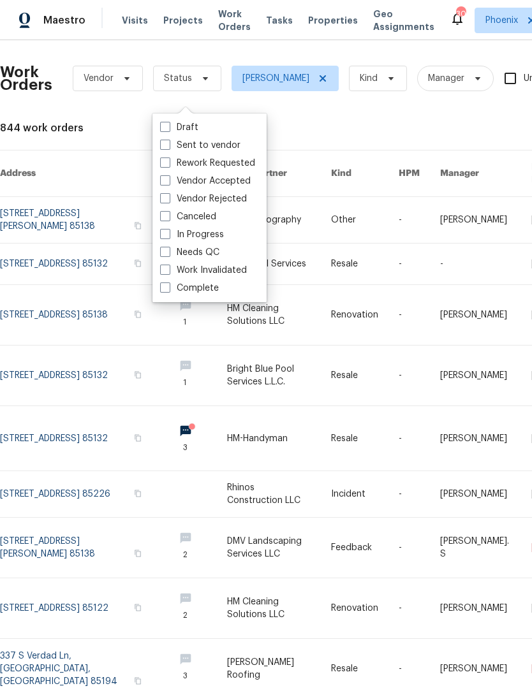
click at [209, 249] on label "Needs QC" at bounding box center [189, 252] width 59 height 13
click at [168, 249] on input "Needs QC" at bounding box center [164, 250] width 8 height 8
checkbox input "true"
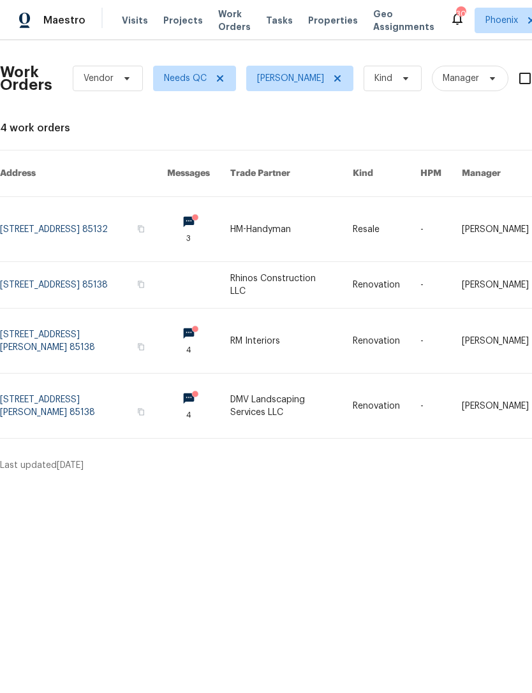
click at [94, 337] on link at bounding box center [83, 341] width 167 height 64
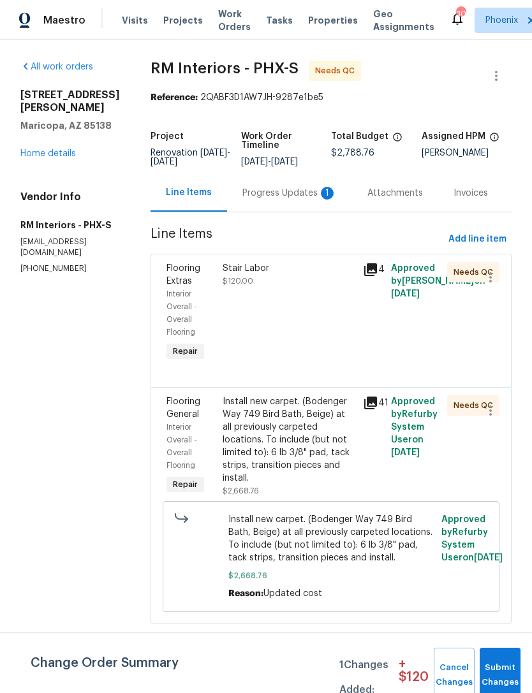
click at [297, 200] on div "Progress Updates 1" at bounding box center [289, 193] width 94 height 13
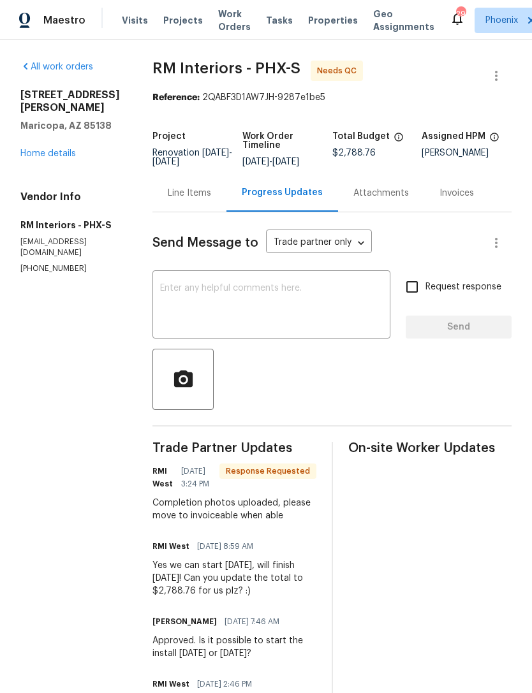
click at [198, 200] on div "Line Items" at bounding box center [189, 193] width 43 height 13
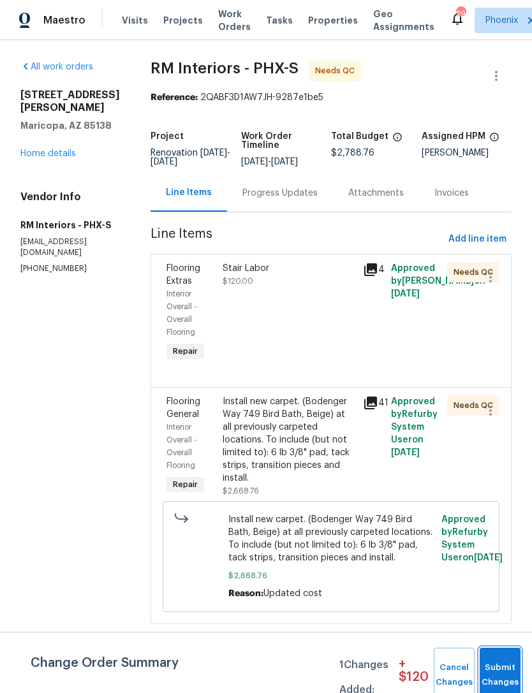
click at [511, 669] on button "Submit Changes" at bounding box center [500, 675] width 41 height 55
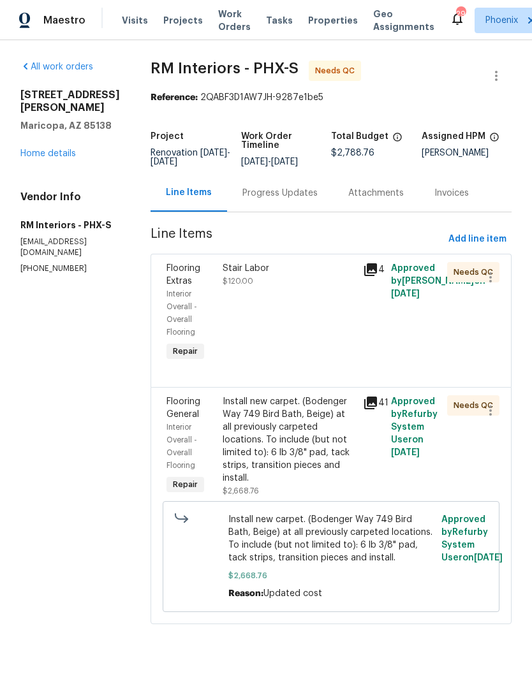
click at [334, 341] on div "Stair Labor $120.00" at bounding box center [289, 313] width 140 height 110
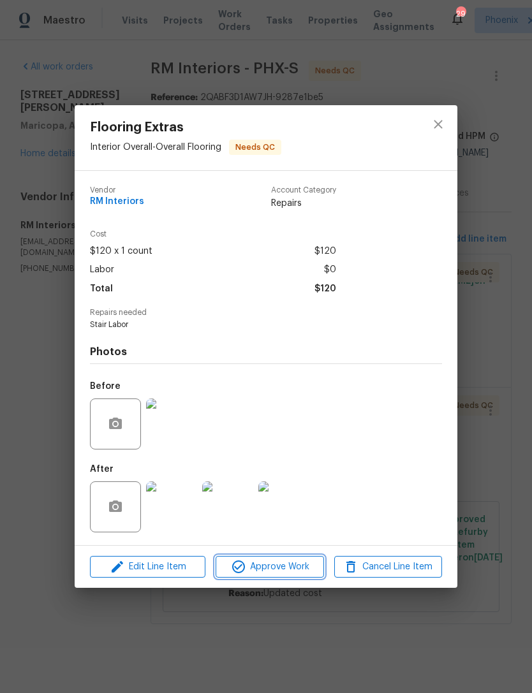
click at [287, 567] on span "Approve Work" at bounding box center [269, 567] width 100 height 16
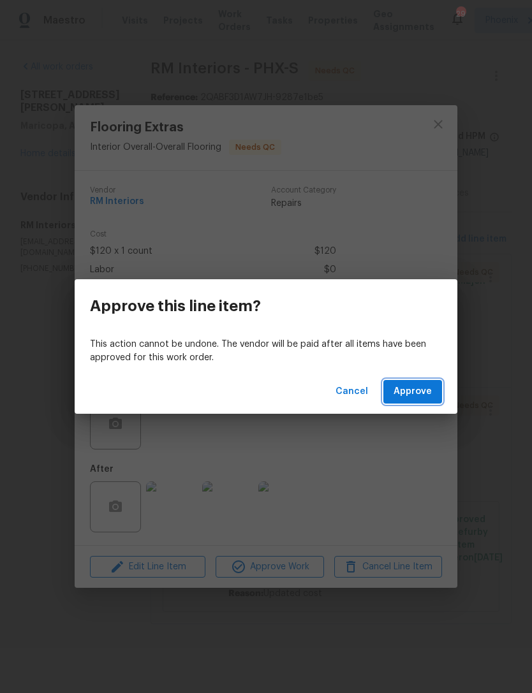
click at [412, 390] on span "Approve" at bounding box center [413, 392] width 38 height 16
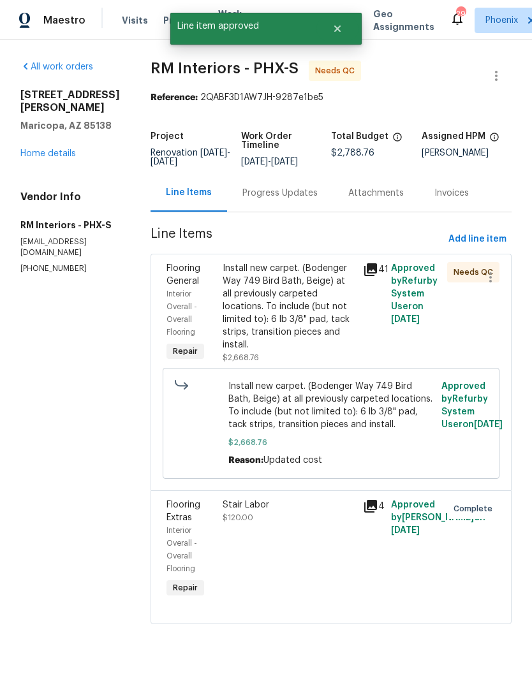
click at [355, 289] on div "Install new carpet. (Bodenger Way 749 Bird Bath, Beige) at all previously carpe…" at bounding box center [289, 313] width 140 height 110
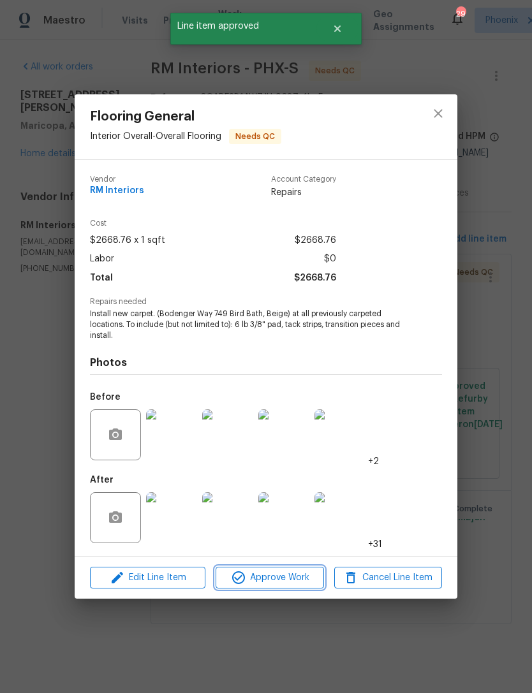
click at [280, 581] on span "Approve Work" at bounding box center [269, 578] width 100 height 16
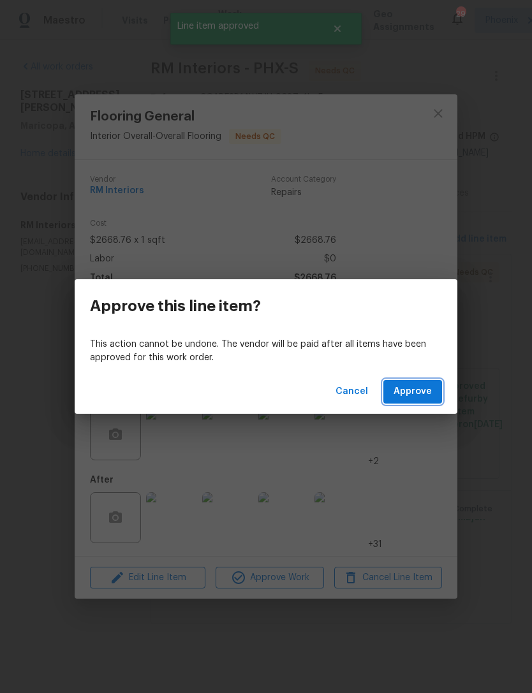
click at [436, 395] on button "Approve" at bounding box center [412, 392] width 59 height 24
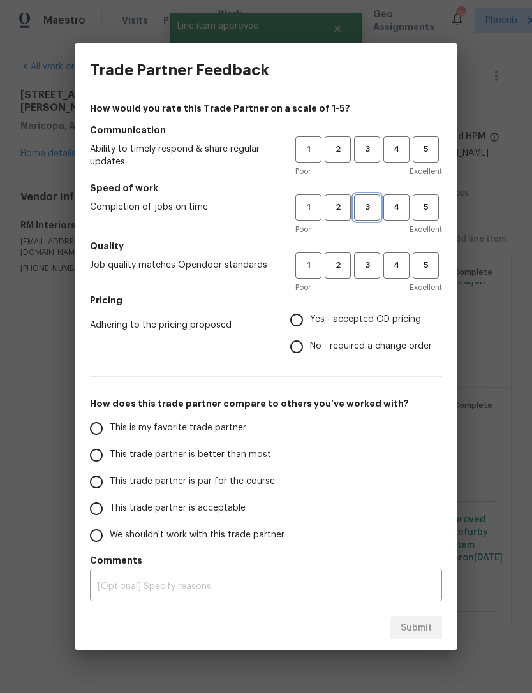
click at [374, 211] on span "3" at bounding box center [367, 207] width 24 height 15
click at [367, 137] on button "3" at bounding box center [367, 150] width 26 height 26
click at [372, 270] on span "3" at bounding box center [367, 265] width 24 height 15
click at [302, 338] on input "No - required a change order" at bounding box center [296, 347] width 27 height 27
radio input "true"
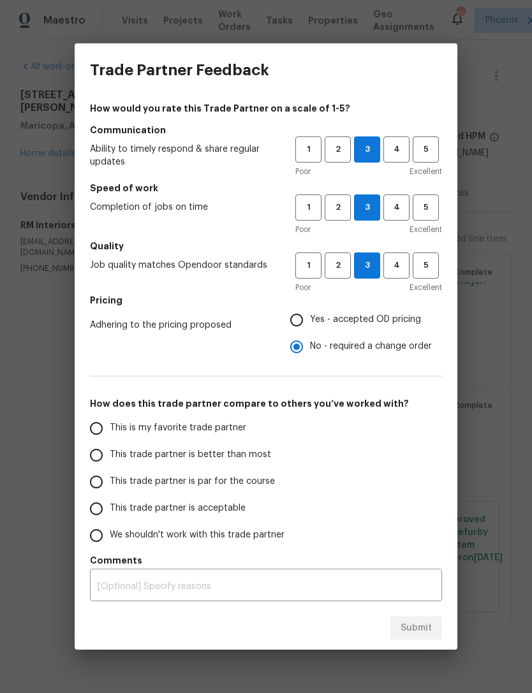
click at [98, 422] on input "This is my favorite trade partner" at bounding box center [96, 428] width 27 height 27
click at [411, 628] on span "Submit" at bounding box center [416, 629] width 31 height 16
radio input "true"
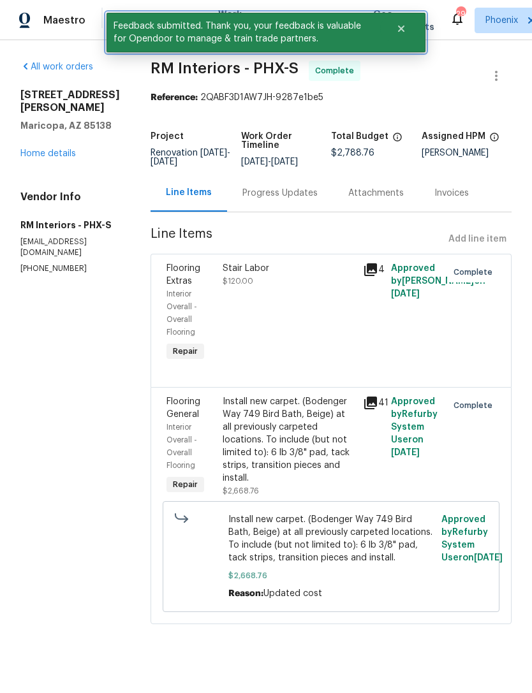
click at [401, 30] on icon "Close" at bounding box center [401, 29] width 6 height 6
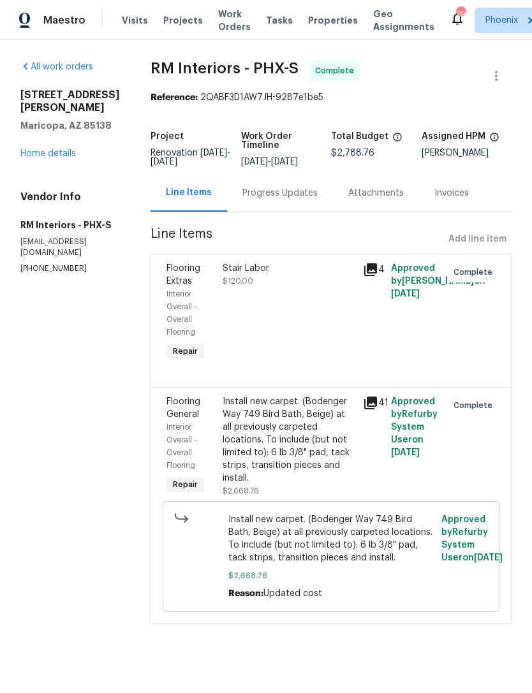
click at [229, 27] on span "Work Orders" at bounding box center [234, 21] width 33 height 26
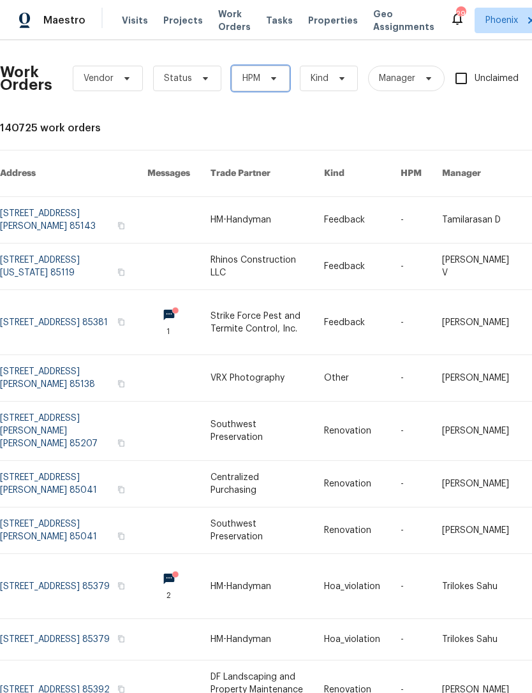
click at [257, 85] on span "HPM" at bounding box center [251, 78] width 18 height 13
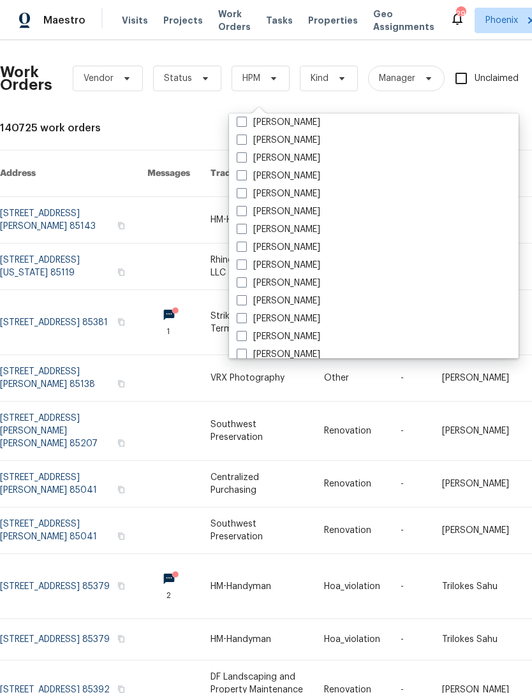
scroll to position [598, 0]
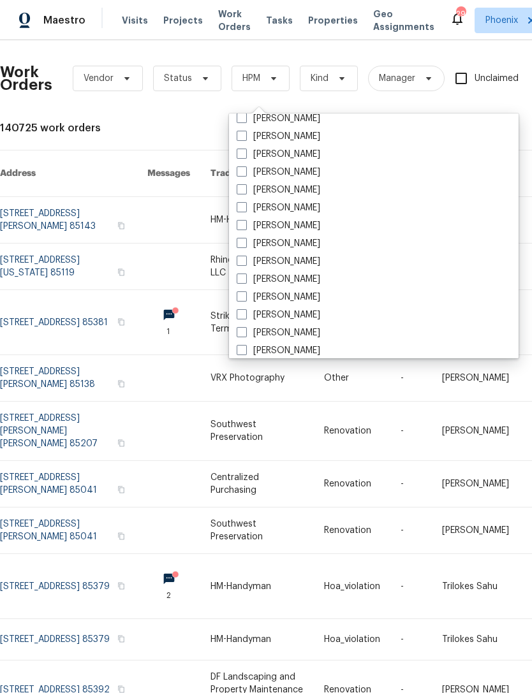
click at [320, 262] on label "[PERSON_NAME]" at bounding box center [279, 261] width 84 height 13
click at [245, 262] on input "[PERSON_NAME]" at bounding box center [241, 259] width 8 height 8
checkbox input "true"
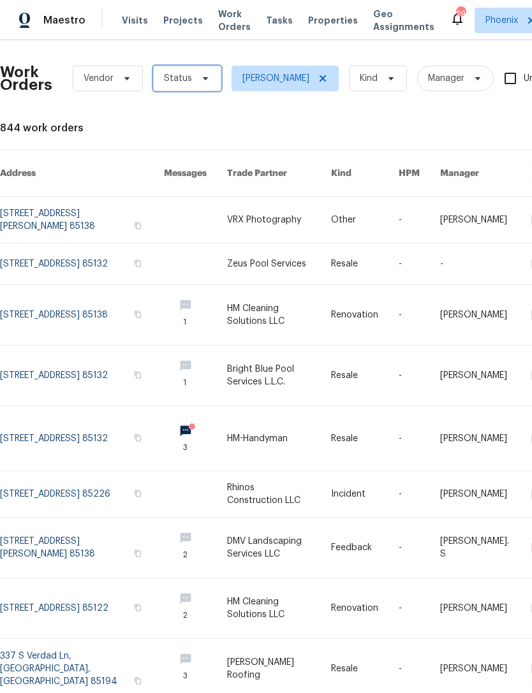
click at [196, 84] on span at bounding box center [203, 78] width 14 height 10
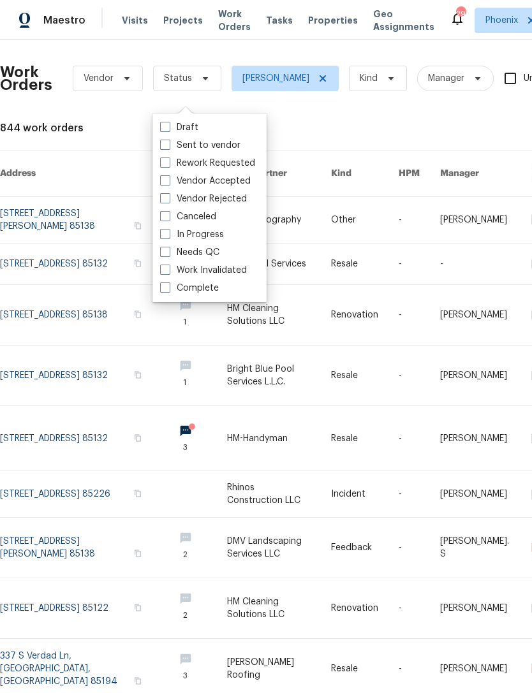
click at [204, 250] on label "Needs QC" at bounding box center [189, 252] width 59 height 13
click at [168, 250] on input "Needs QC" at bounding box center [164, 250] width 8 height 8
checkbox input "true"
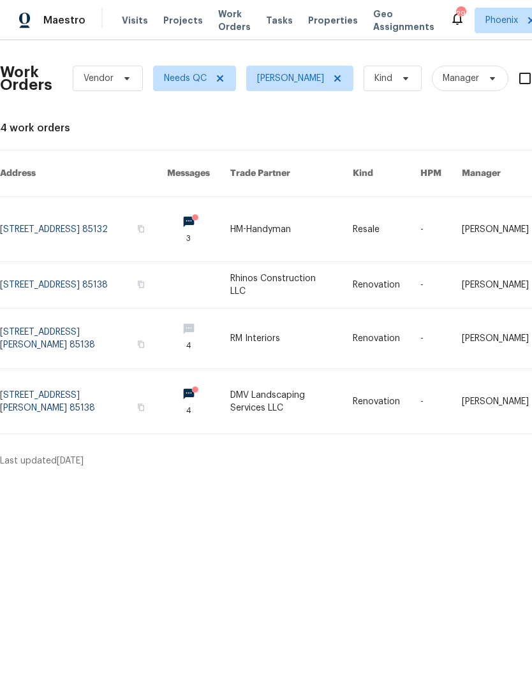
click at [92, 337] on link at bounding box center [83, 339] width 167 height 60
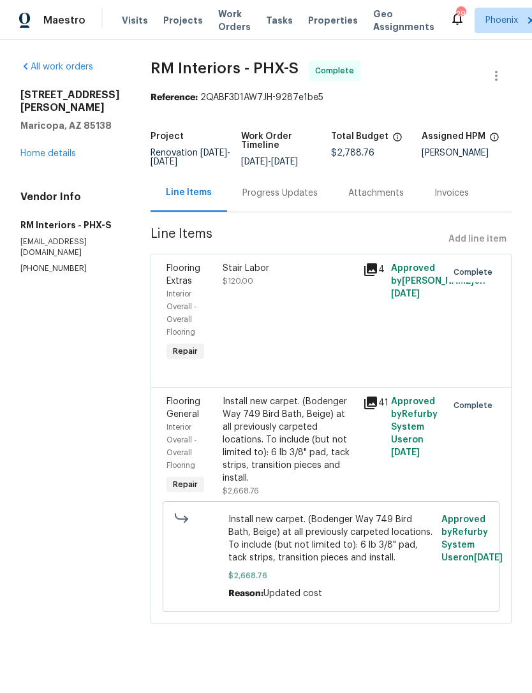
click at [224, 26] on span "Work Orders" at bounding box center [234, 21] width 33 height 26
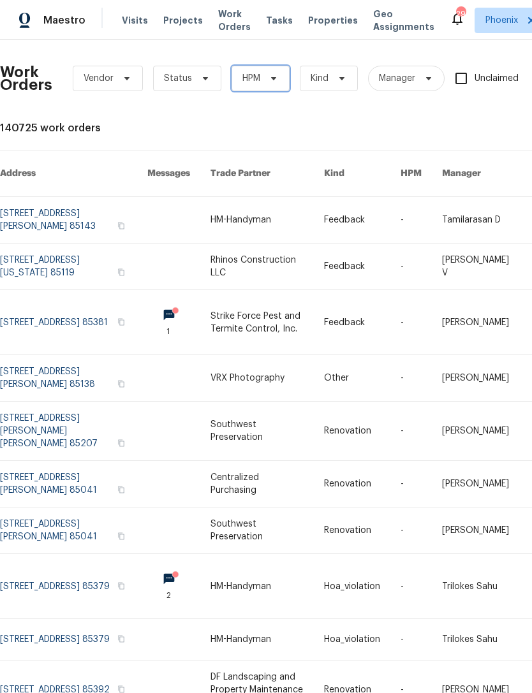
click at [274, 84] on span "HPM" at bounding box center [261, 79] width 58 height 26
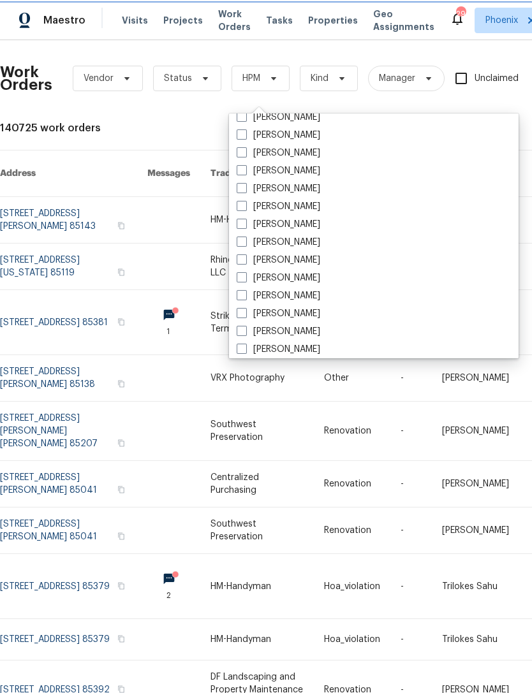
scroll to position [608, 0]
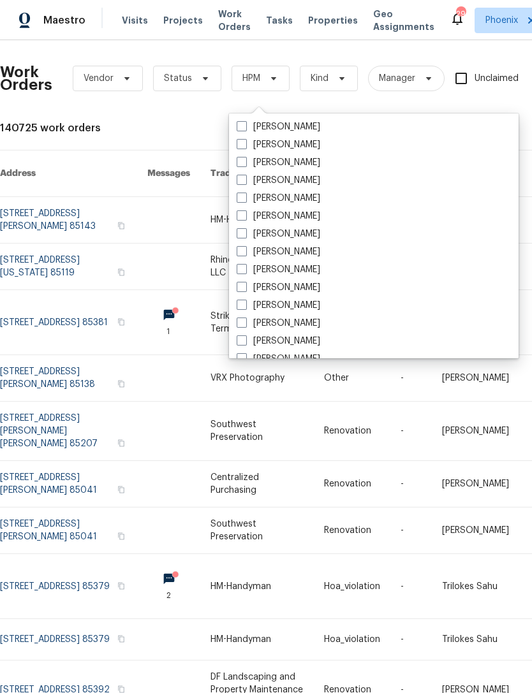
click at [320, 253] on label "[PERSON_NAME]" at bounding box center [279, 252] width 84 height 13
click at [245, 253] on input "[PERSON_NAME]" at bounding box center [241, 250] width 8 height 8
checkbox input "true"
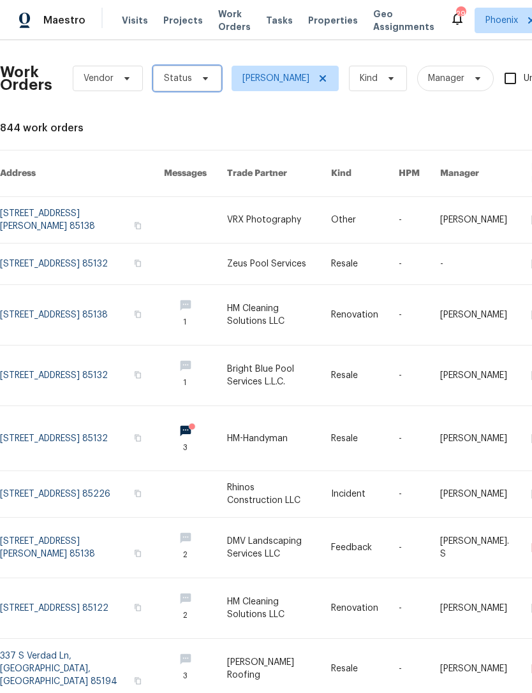
click at [200, 85] on span "Status" at bounding box center [187, 79] width 68 height 26
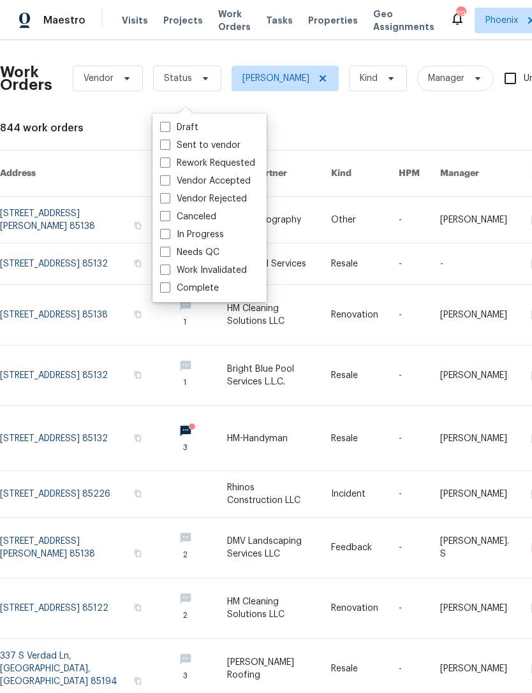
click at [214, 252] on label "Needs QC" at bounding box center [189, 252] width 59 height 13
click at [168, 252] on input "Needs QC" at bounding box center [164, 250] width 8 height 8
checkbox input "true"
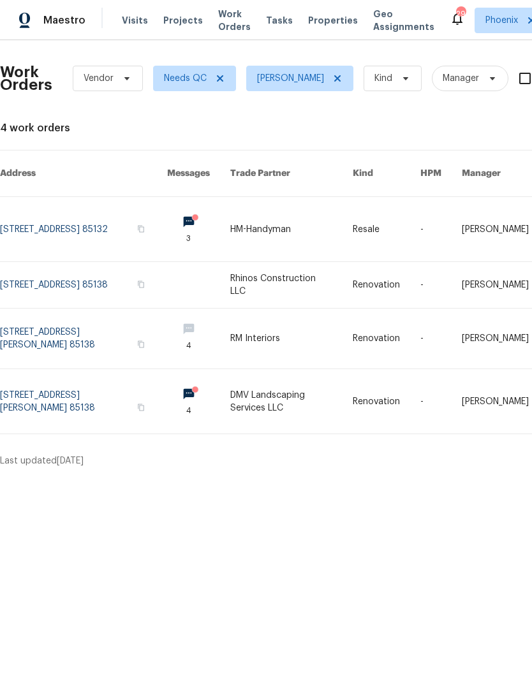
click at [85, 396] on link at bounding box center [83, 401] width 167 height 64
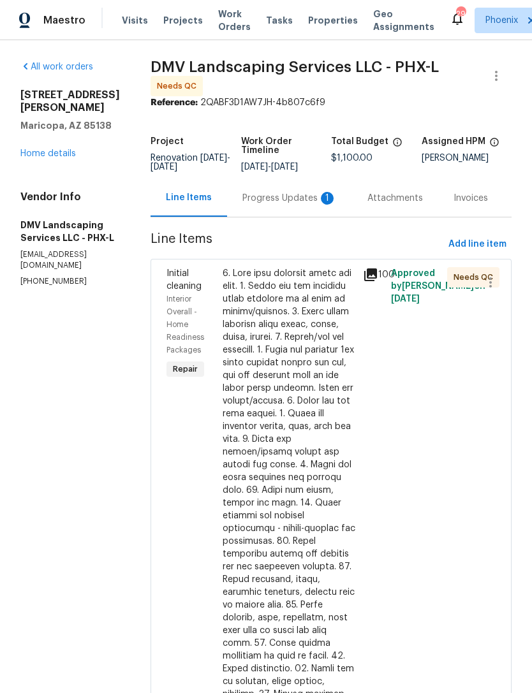
click at [298, 217] on div "Progress Updates 1" at bounding box center [289, 198] width 125 height 38
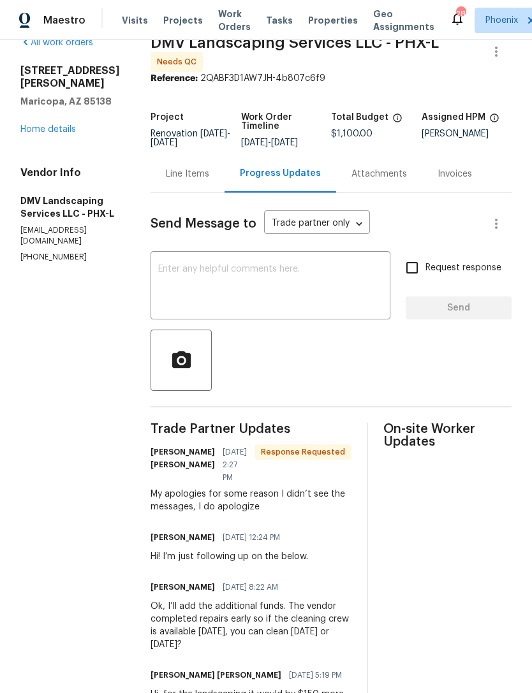
scroll to position [31, 0]
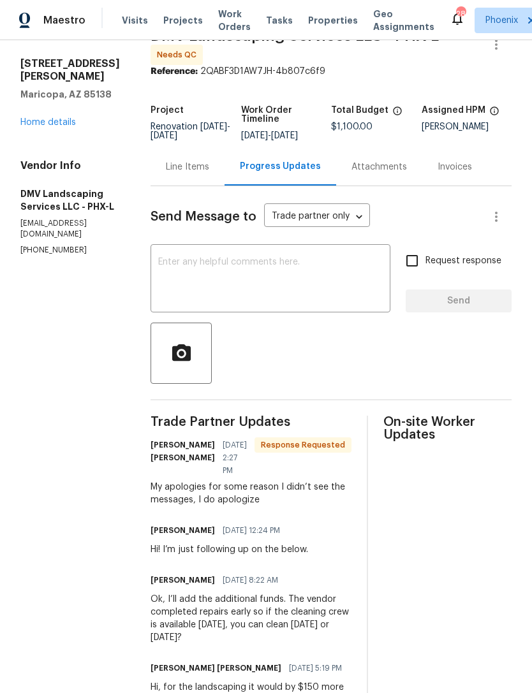
click at [183, 186] on div "Line Items" at bounding box center [188, 167] width 74 height 38
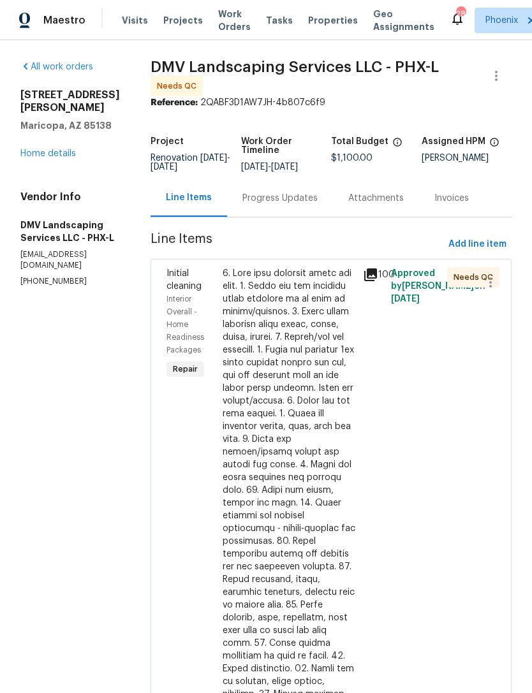
click at [277, 205] on div "Progress Updates" at bounding box center [279, 198] width 75 height 13
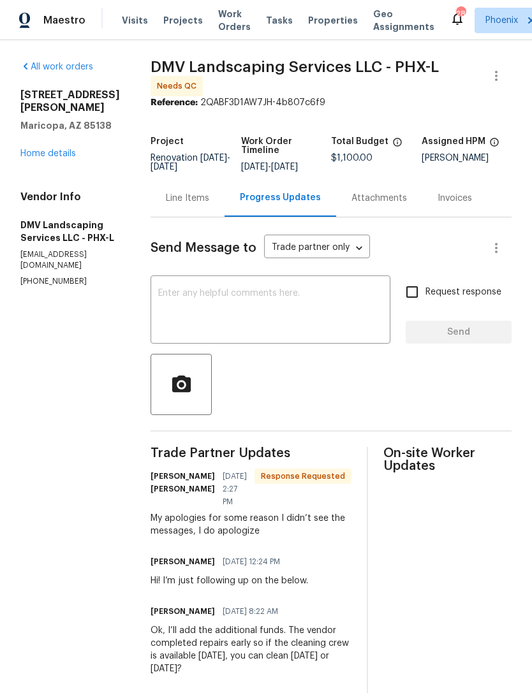
click at [63, 158] on link "Home details" at bounding box center [47, 153] width 55 height 9
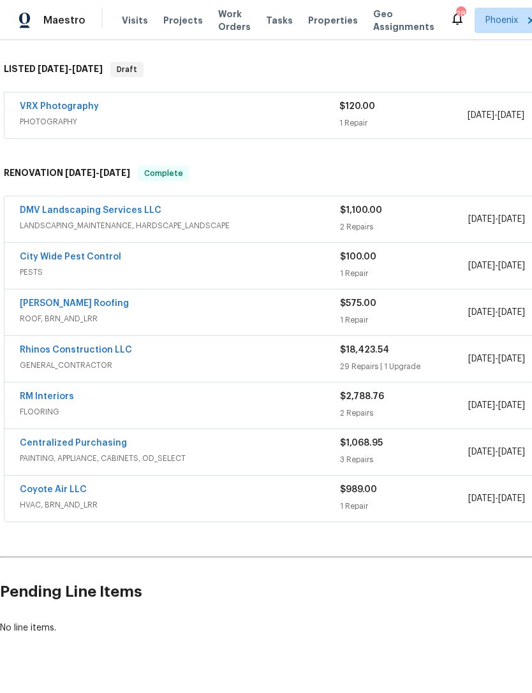
scroll to position [192, 0]
click at [129, 216] on link "DMV Landscaping Services LLC" at bounding box center [91, 211] width 142 height 9
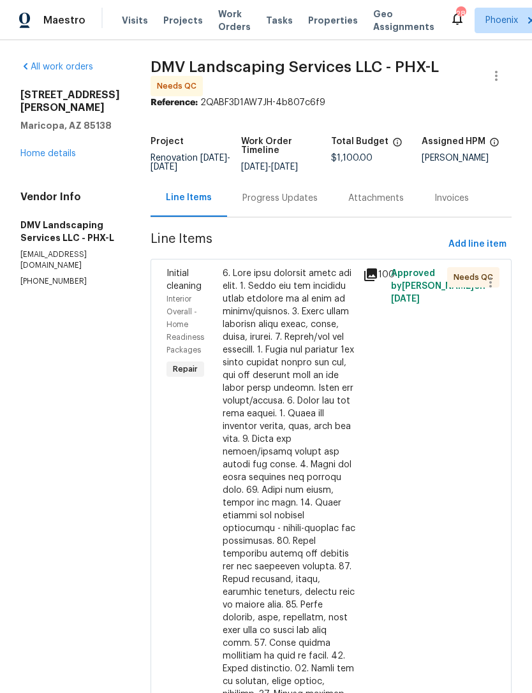
click at [170, 466] on div "Initial cleaning Interior Overall - Home Readiness Packages Repair" at bounding box center [191, 579] width 56 height 633
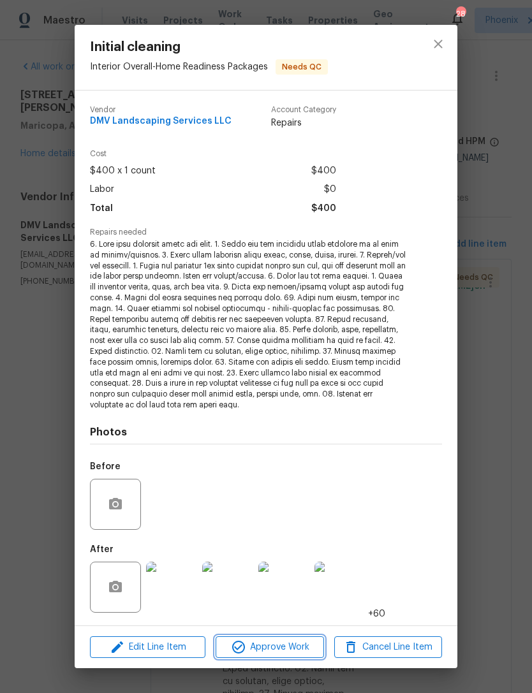
click at [283, 640] on span "Approve Work" at bounding box center [269, 648] width 100 height 16
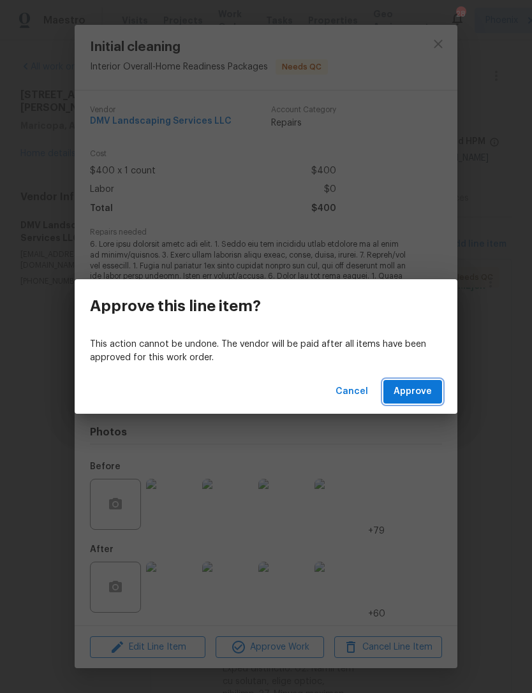
click at [429, 388] on span "Approve" at bounding box center [413, 392] width 38 height 16
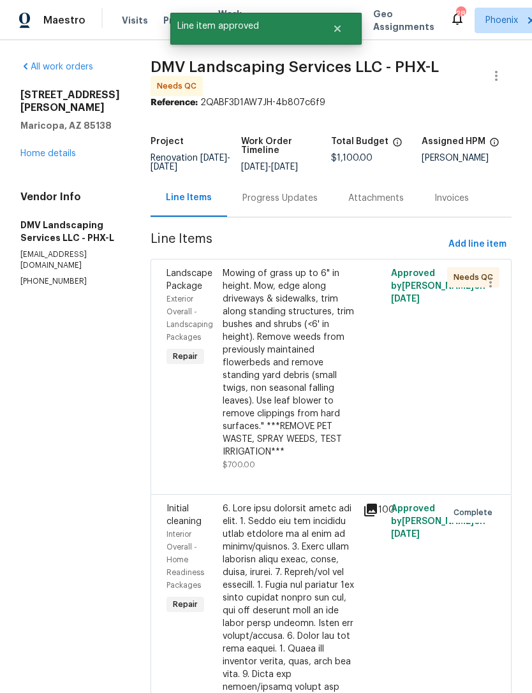
click at [181, 452] on div "Landscape Package Exterior Overall - Landscaping Packages Repair" at bounding box center [191, 369] width 56 height 212
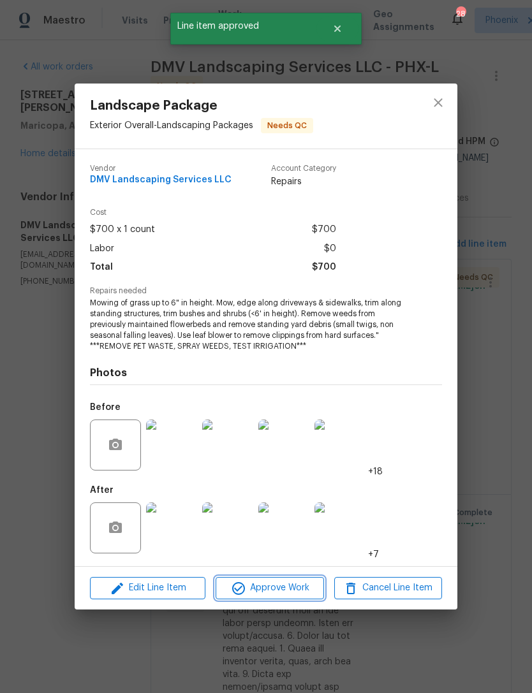
click at [281, 592] on span "Approve Work" at bounding box center [269, 589] width 100 height 16
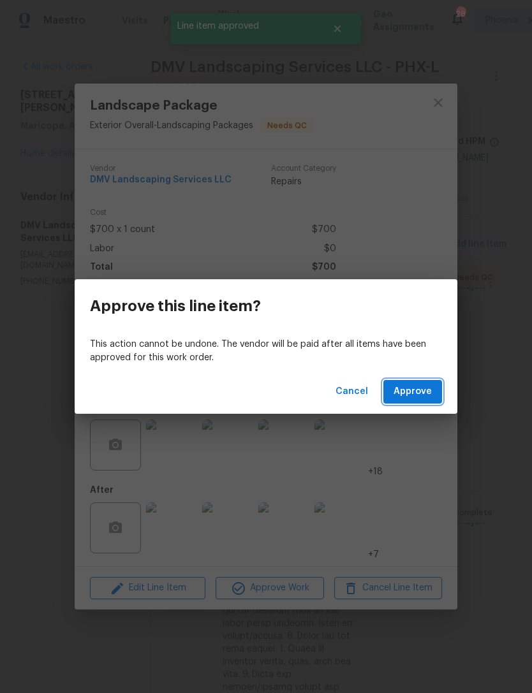
click at [427, 384] on span "Approve" at bounding box center [413, 392] width 38 height 16
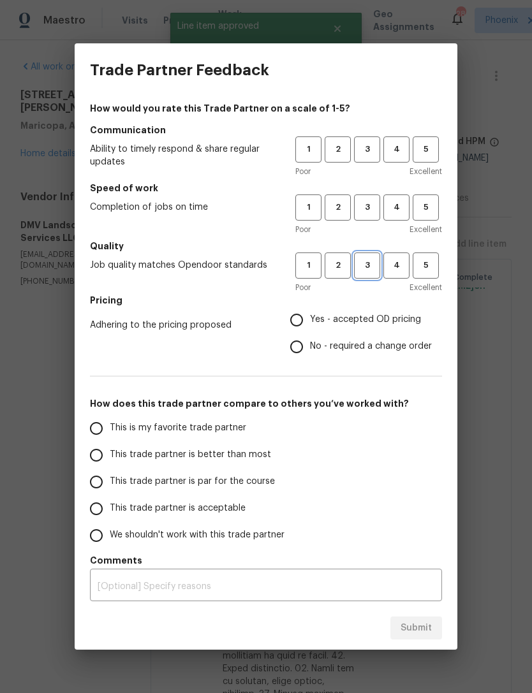
click at [373, 265] on span "3" at bounding box center [367, 265] width 24 height 15
click at [370, 212] on span "3" at bounding box center [367, 207] width 24 height 15
click at [369, 153] on span "3" at bounding box center [367, 149] width 24 height 15
click at [296, 307] on input "Yes - accepted OD pricing" at bounding box center [296, 320] width 27 height 27
radio input "true"
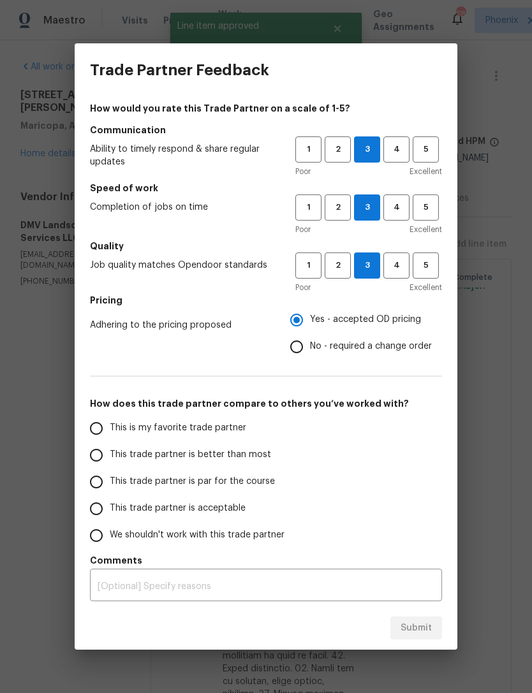
click at [101, 428] on input "This is my favorite trade partner" at bounding box center [96, 428] width 27 height 27
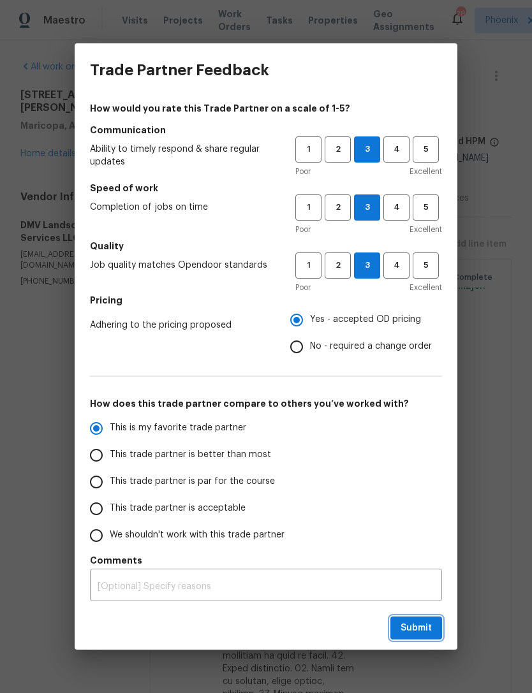
click at [417, 632] on span "Submit" at bounding box center [416, 629] width 31 height 16
radio input "true"
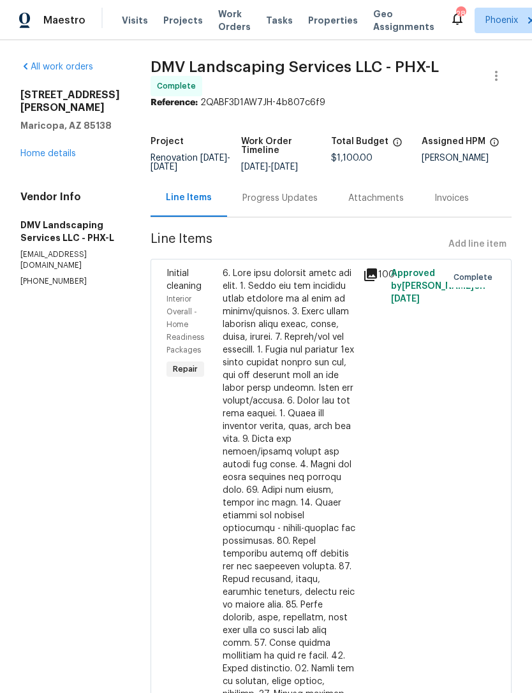
click at [219, 28] on span "Work Orders" at bounding box center [234, 21] width 33 height 26
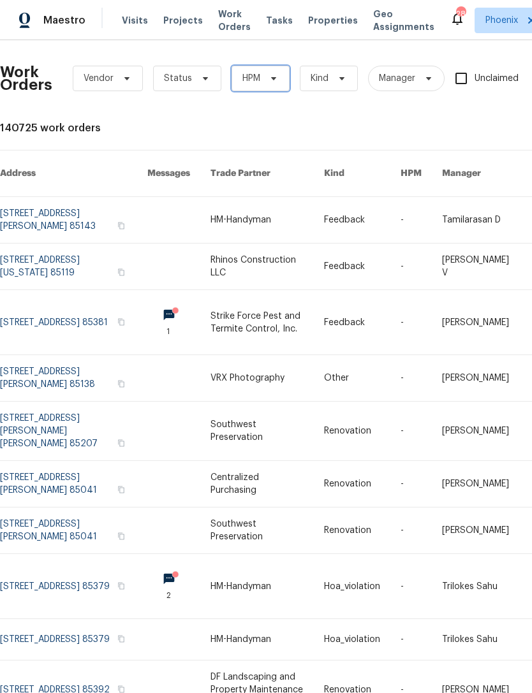
click at [269, 84] on icon at bounding box center [274, 78] width 10 height 10
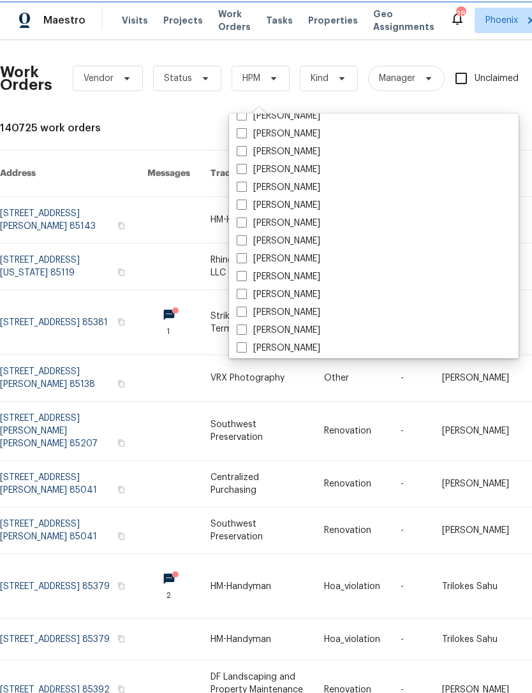
scroll to position [641, 0]
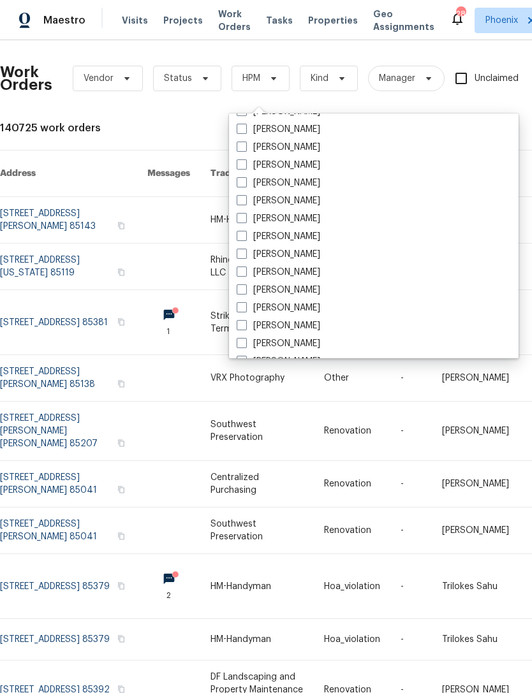
click at [320, 217] on label "[PERSON_NAME]" at bounding box center [279, 218] width 84 height 13
click at [245, 217] on input "[PERSON_NAME]" at bounding box center [241, 216] width 8 height 8
checkbox input "true"
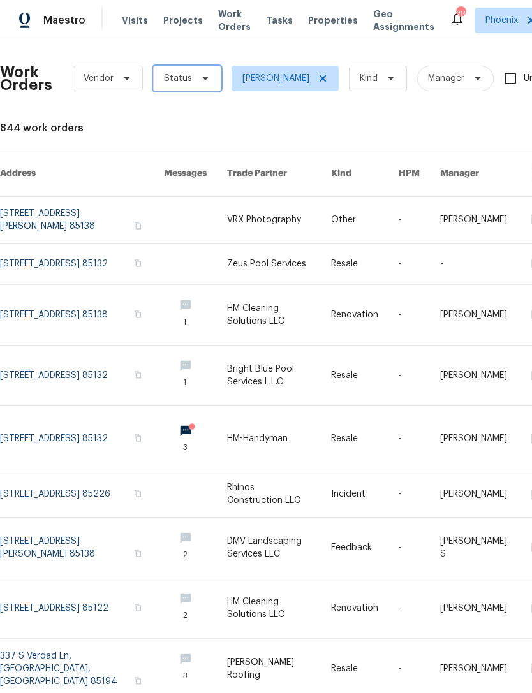
click at [196, 84] on span at bounding box center [203, 78] width 14 height 10
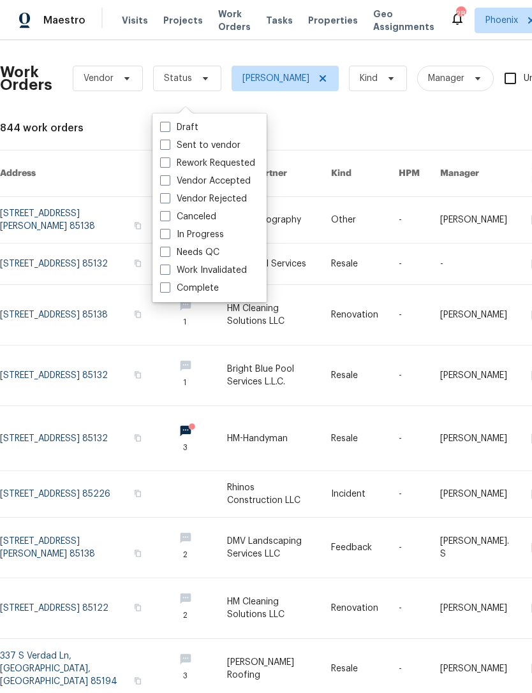
click at [210, 253] on label "Needs QC" at bounding box center [189, 252] width 59 height 13
click at [168, 253] on input "Needs QC" at bounding box center [164, 250] width 8 height 8
checkbox input "true"
